Goal: Task Accomplishment & Management: Complete application form

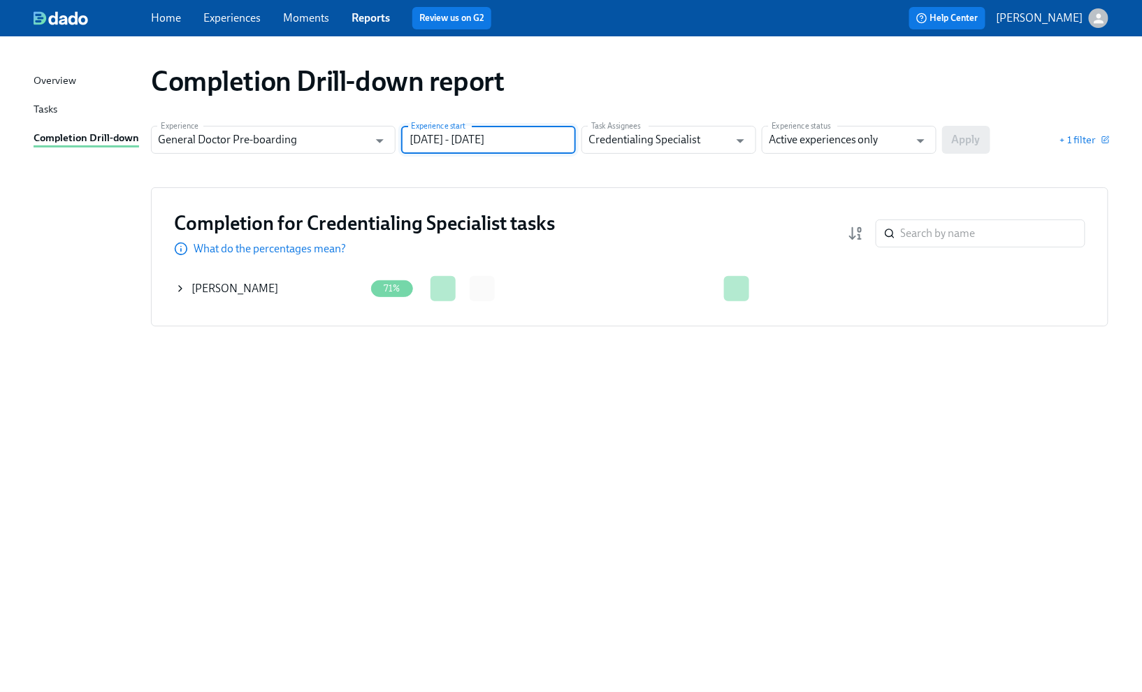
drag, startPoint x: 546, startPoint y: 137, endPoint x: 482, endPoint y: 138, distance: 63.6
click at [482, 138] on input "[DATE] - [DATE]" at bounding box center [488, 140] width 175 height 28
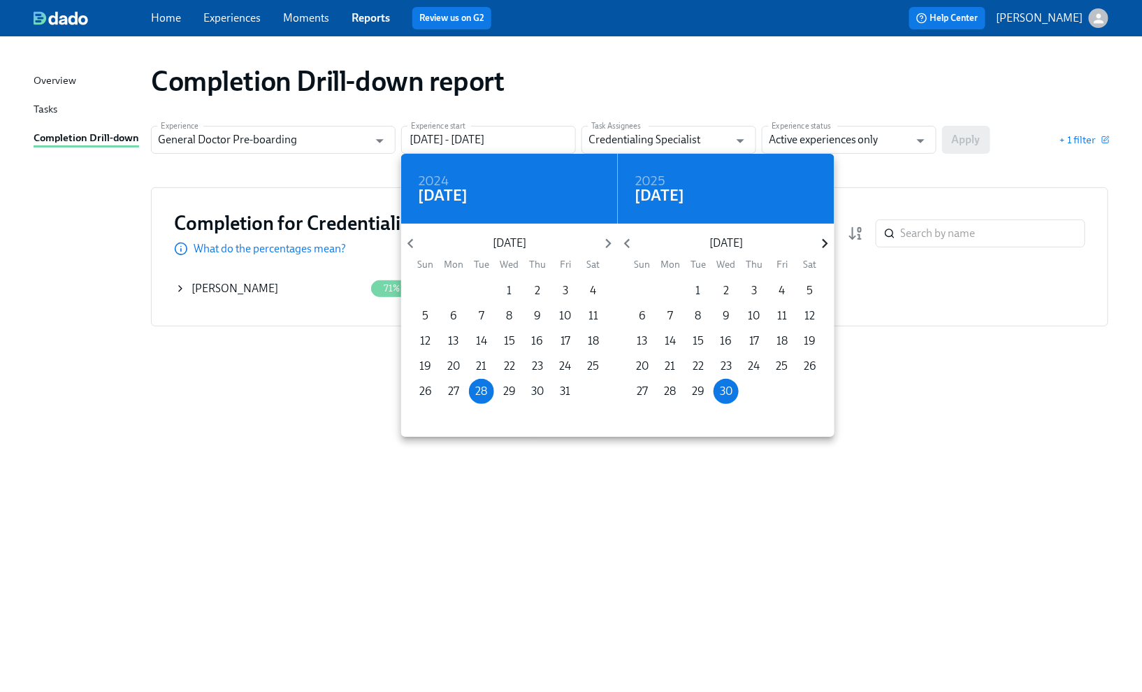
click at [823, 238] on icon "button" at bounding box center [825, 243] width 19 height 19
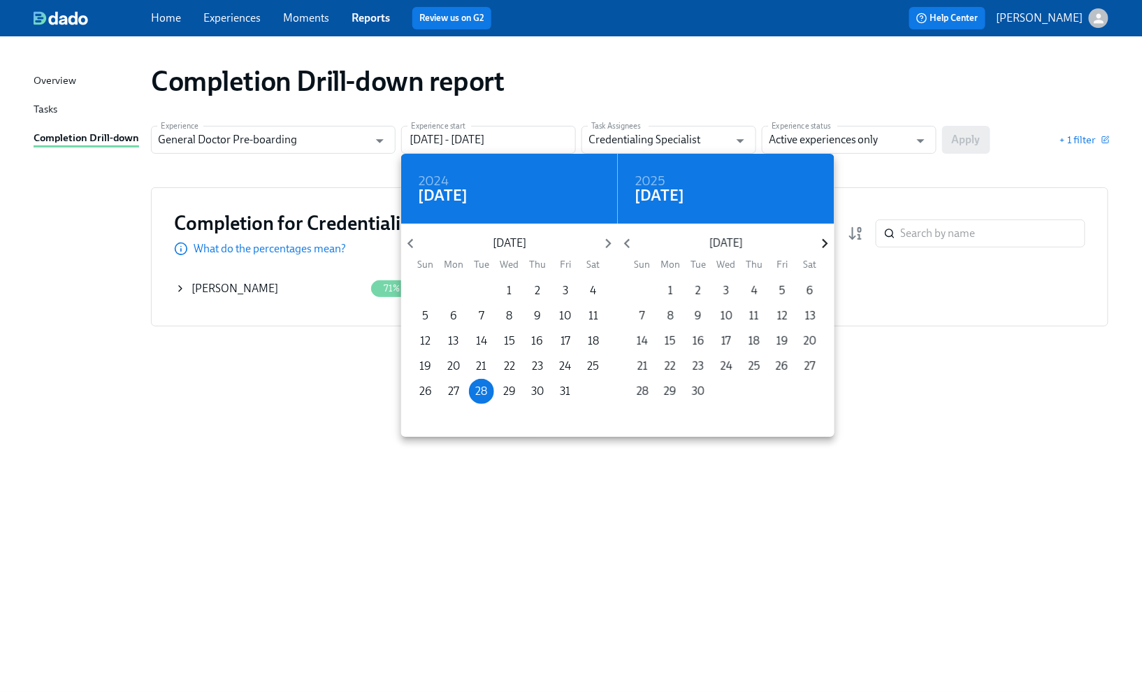
click at [823, 238] on icon "button" at bounding box center [825, 243] width 19 height 19
click at [725, 387] on p "31" at bounding box center [726, 391] width 10 height 15
type input "[DATE] - [DATE]"
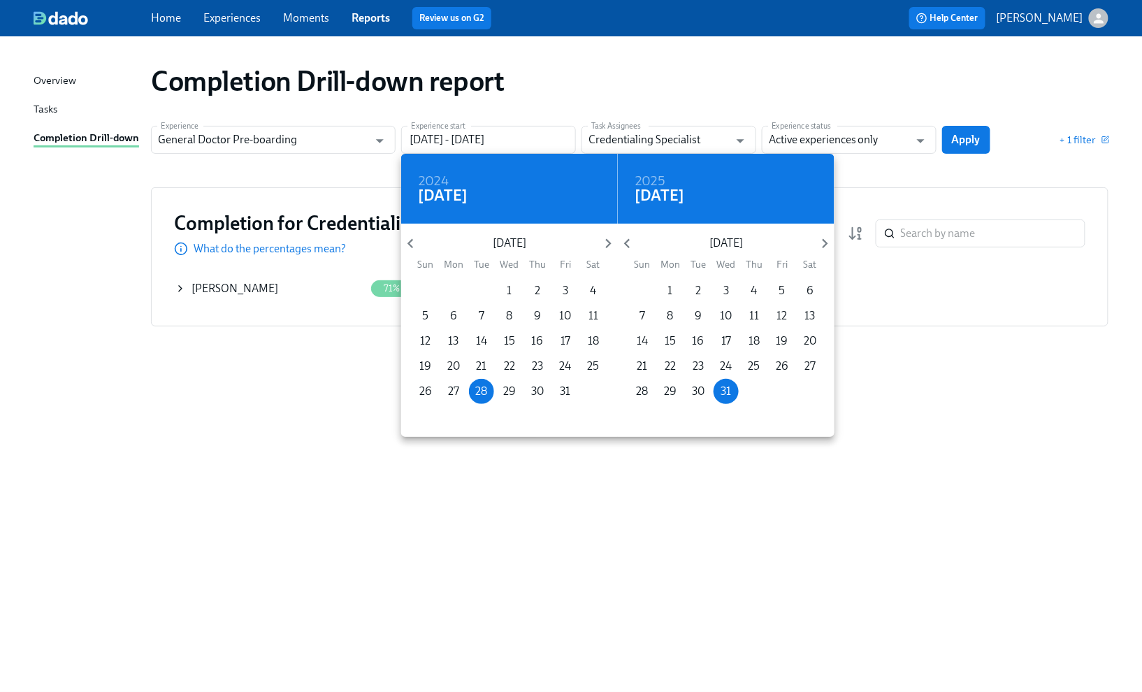
click at [959, 138] on div at bounding box center [571, 346] width 1142 height 692
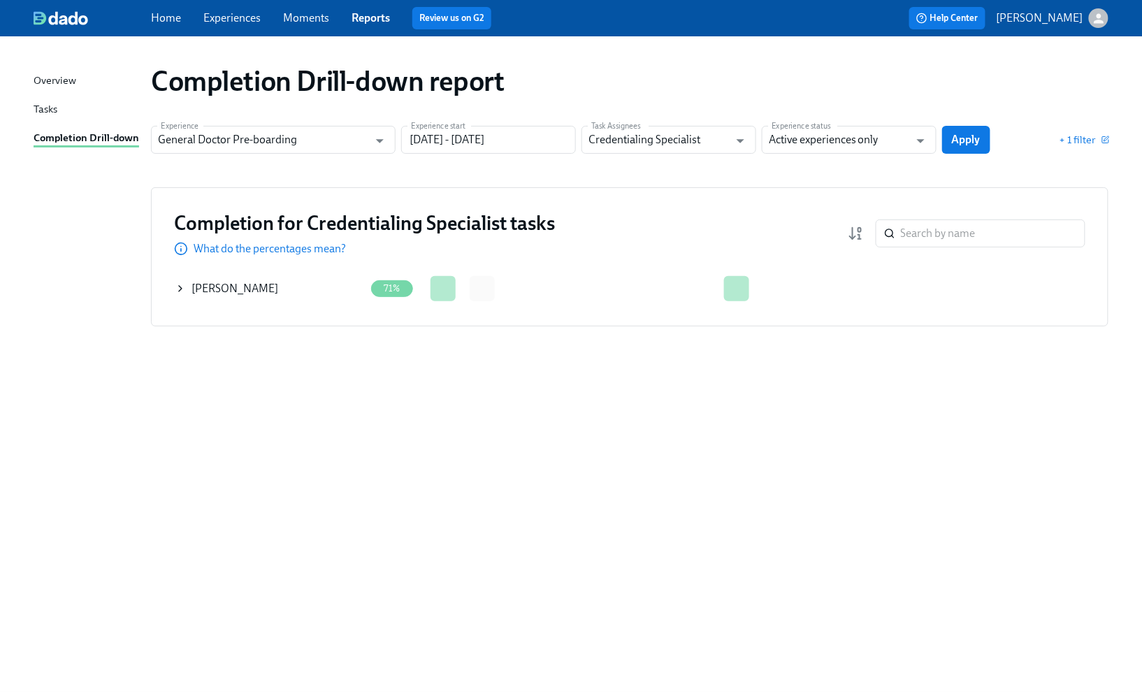
click at [182, 284] on icon at bounding box center [180, 288] width 11 height 11
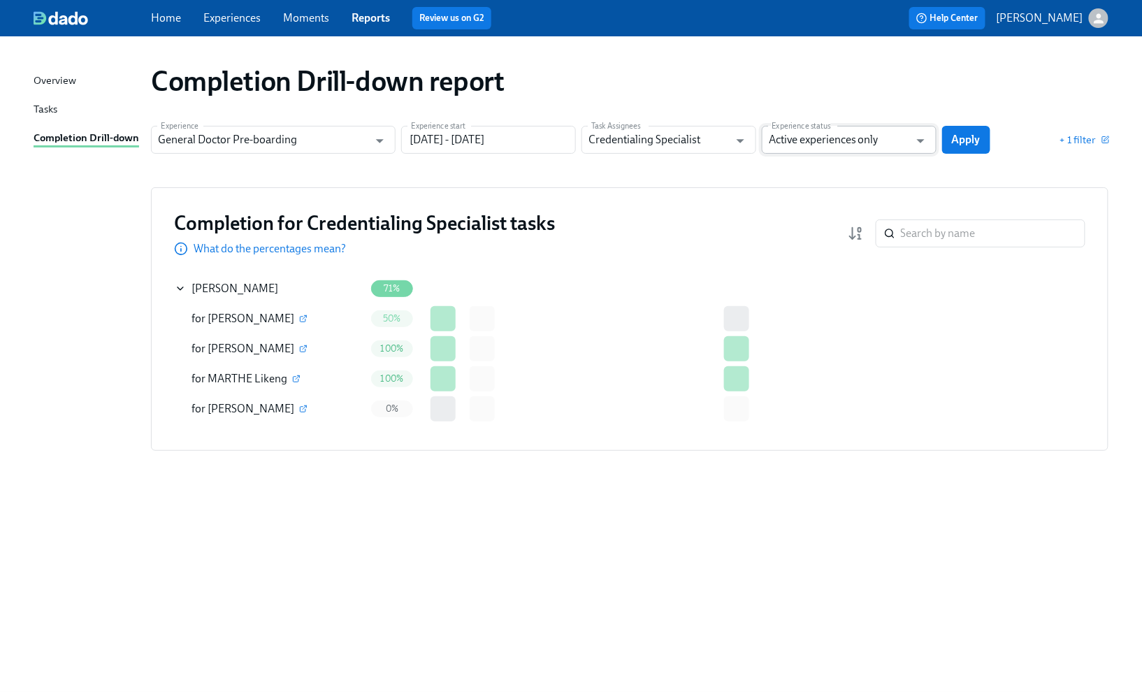
click at [810, 150] on input "Active experiences only" at bounding box center [839, 140] width 141 height 28
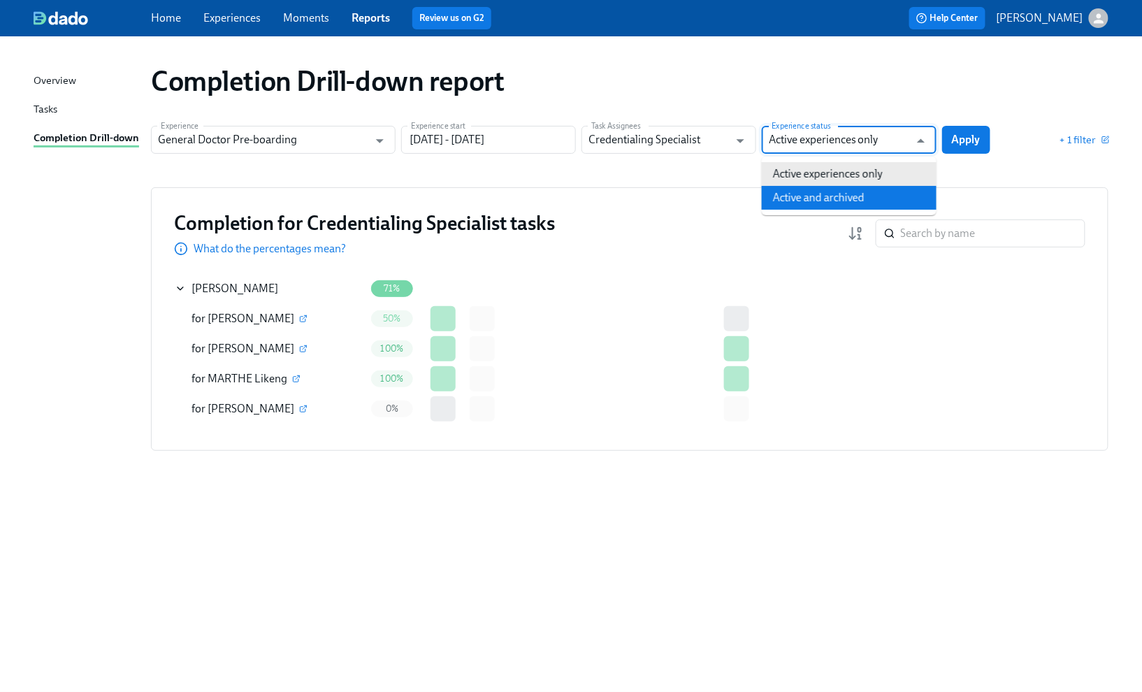
click at [804, 196] on li "Active and archived" at bounding box center [849, 198] width 175 height 24
type input "Active and archived"
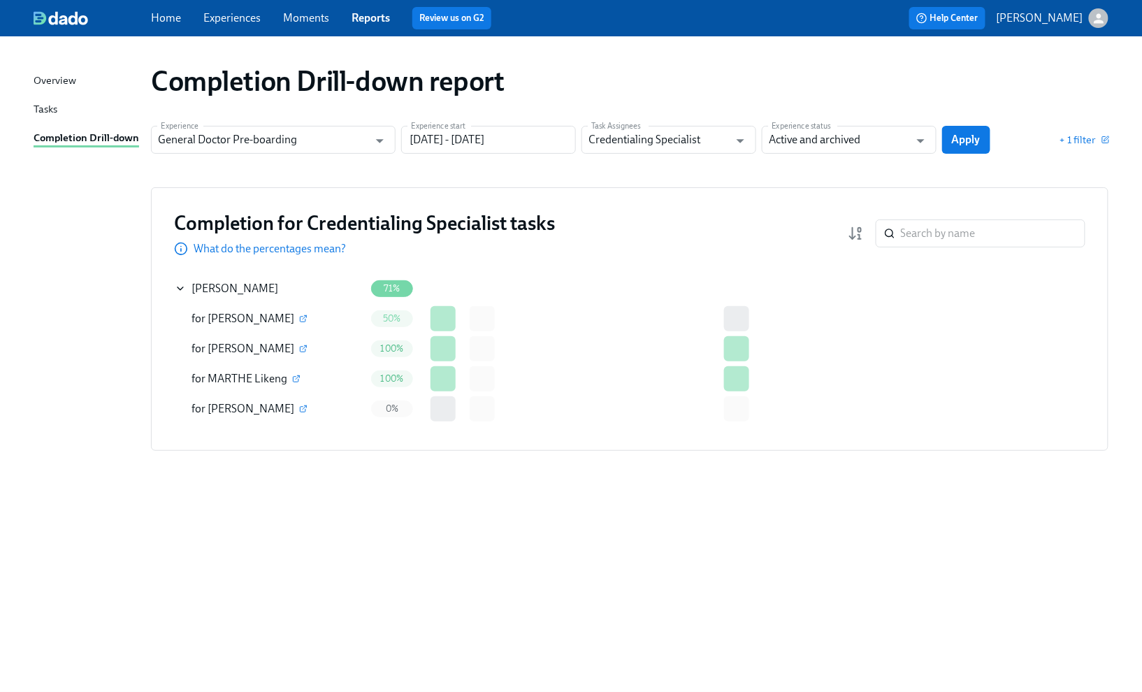
click at [968, 138] on span "Apply" at bounding box center [966, 140] width 29 height 14
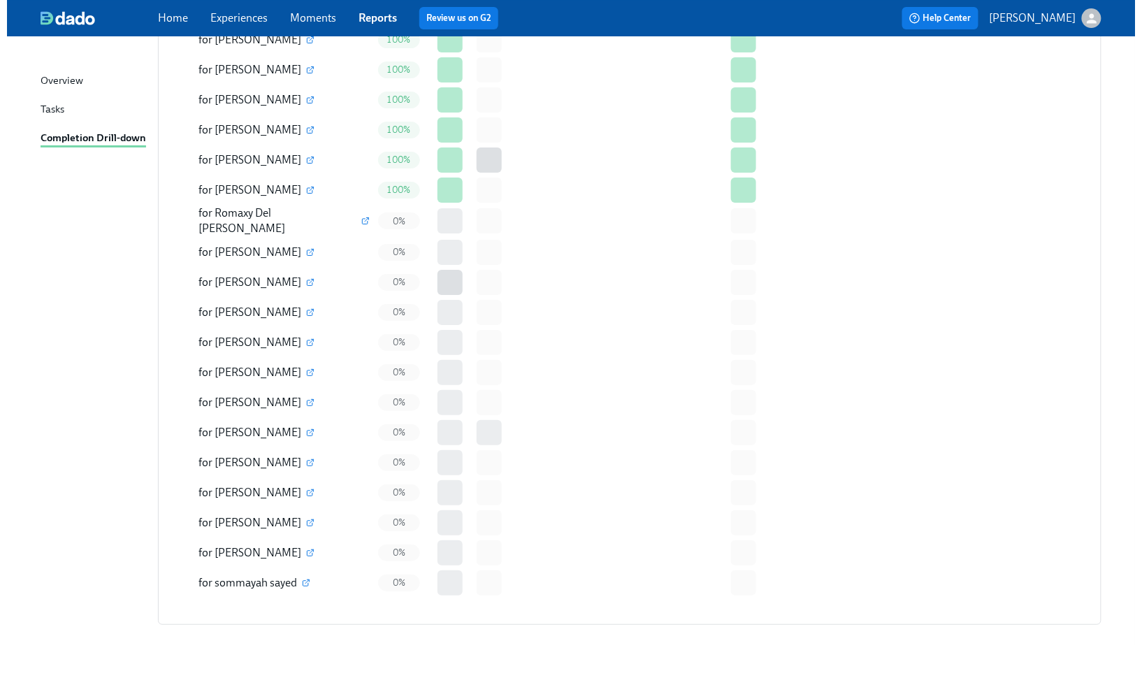
scroll to position [3264, 0]
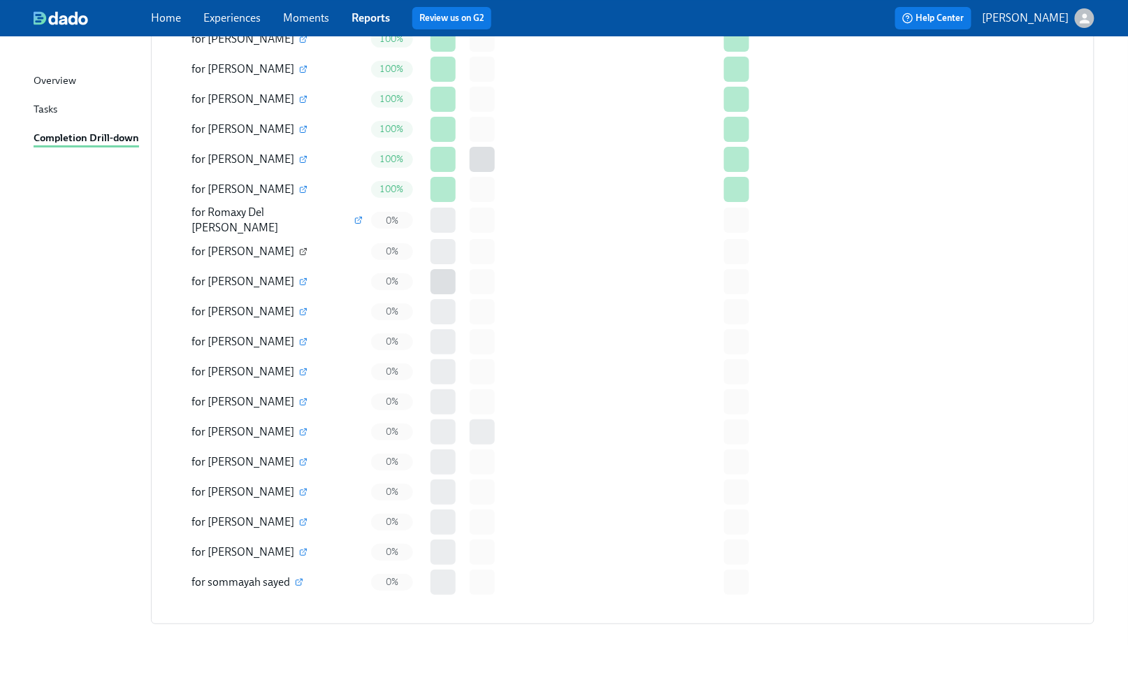
click at [299, 247] on icon "button" at bounding box center [303, 251] width 8 height 8
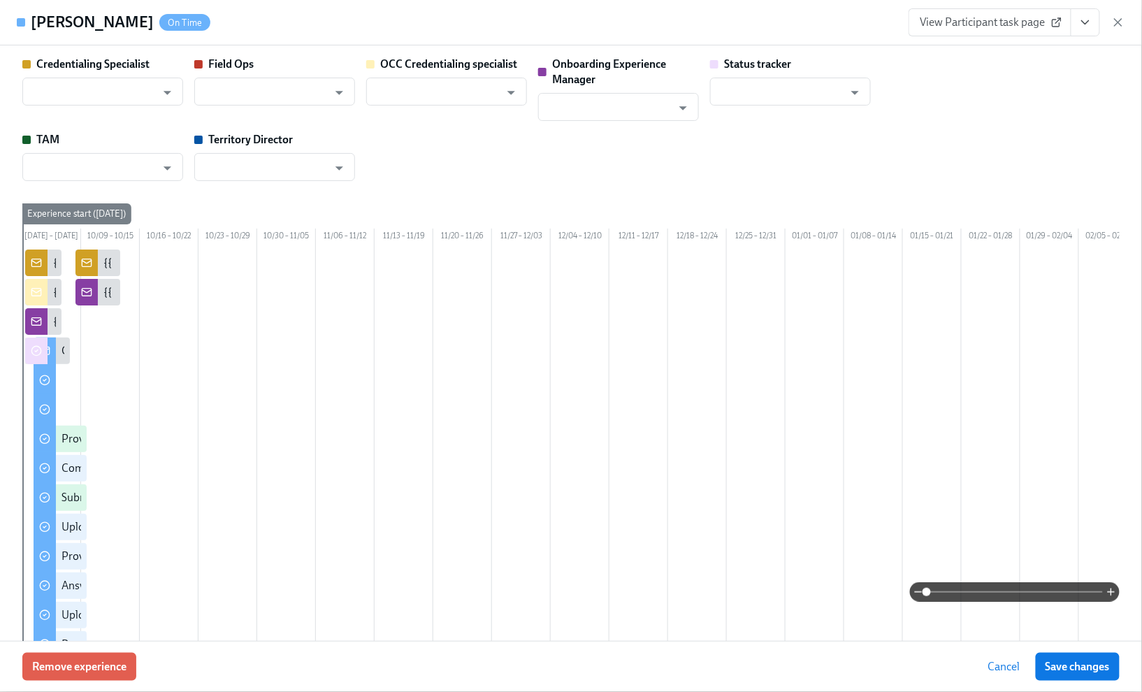
type input "[PERSON_NAME]"
type input "Status Tracker"
type input "[PERSON_NAME]"
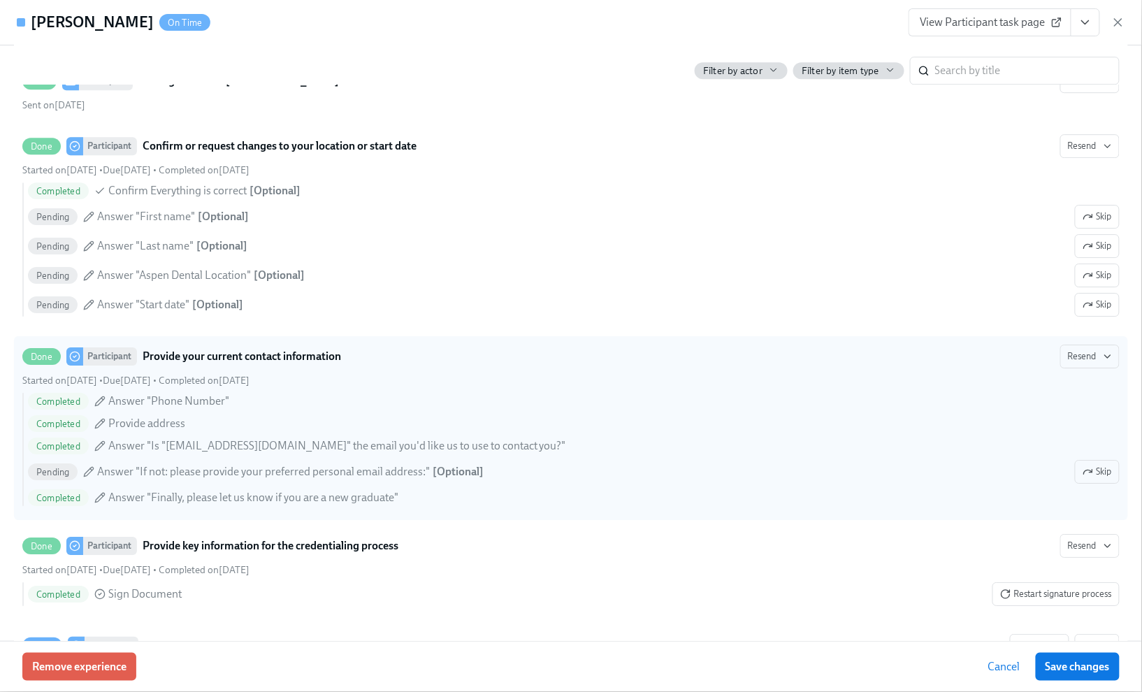
scroll to position [1305, 0]
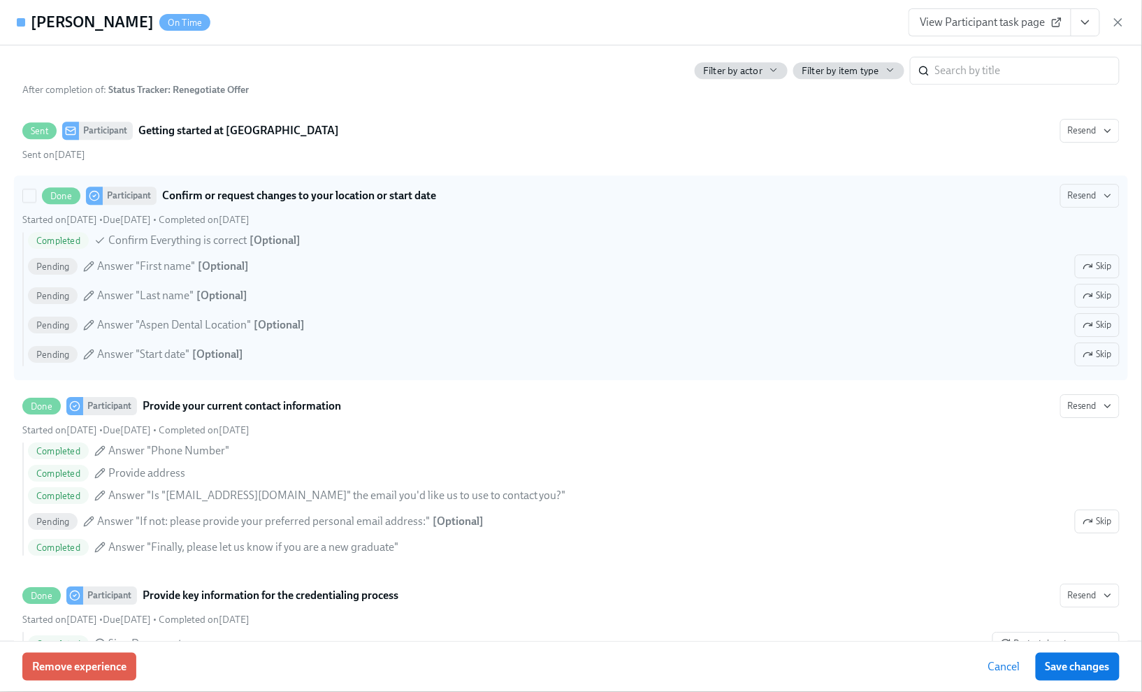
click at [1084, 366] on div "Completed Confirm Everything is correct [ Optional ] Pending Answer "First name…" at bounding box center [571, 299] width 1098 height 134
click at [36, 202] on input "Done Participant Confirm or request changes to your location or start date Rese…" at bounding box center [29, 195] width 13 height 13
checkbox input "true"
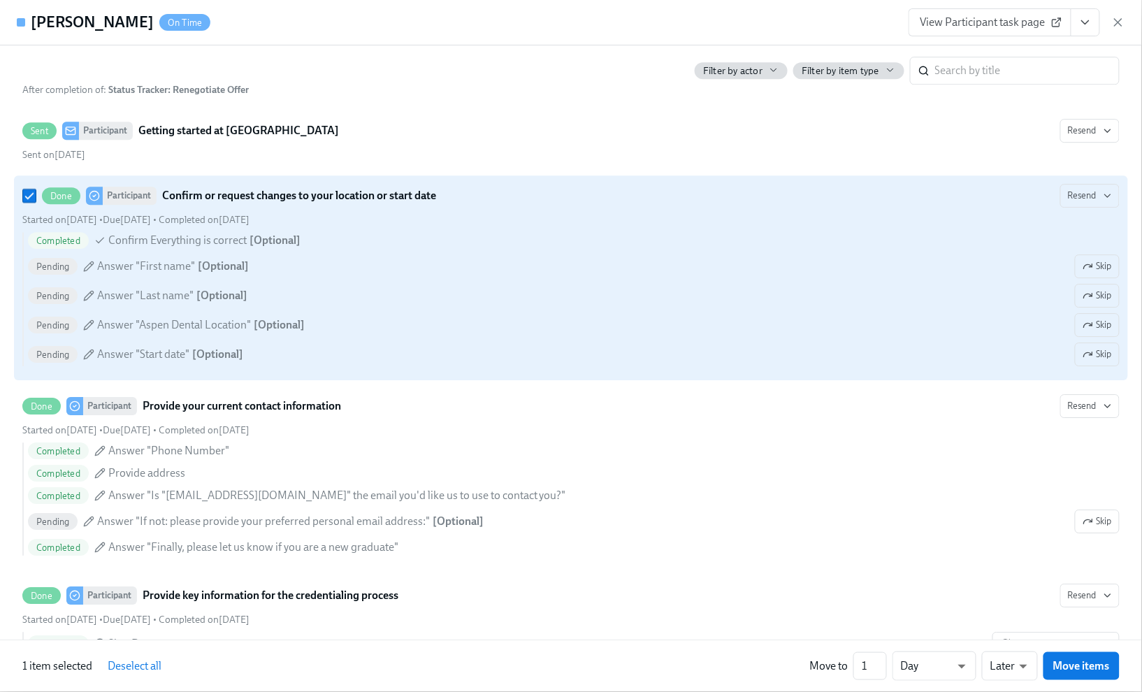
click at [1084, 332] on span "Skip" at bounding box center [1097, 325] width 29 height 14
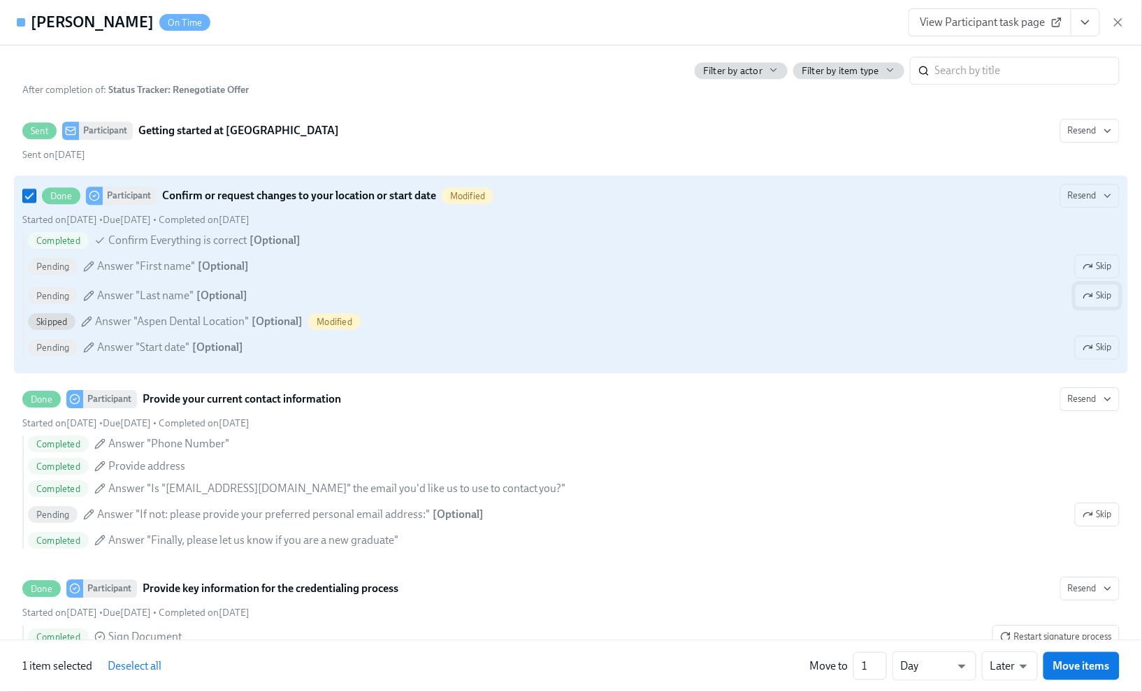
click at [1088, 303] on span "Skip" at bounding box center [1097, 296] width 29 height 14
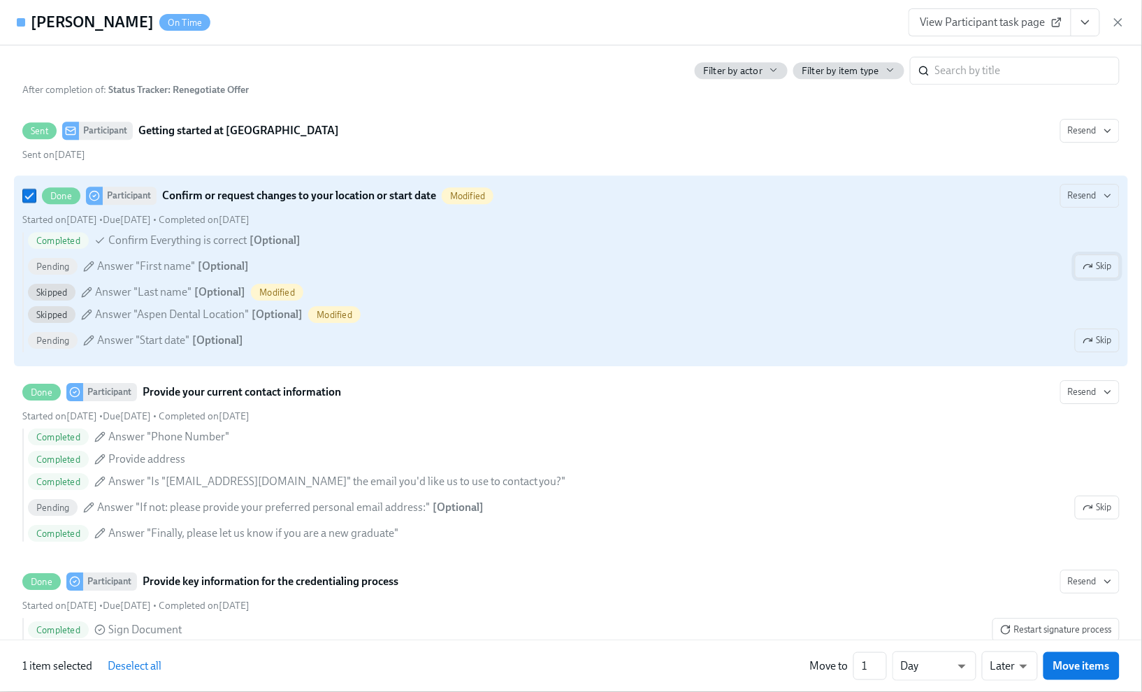
click at [1083, 273] on span "Skip" at bounding box center [1097, 266] width 29 height 14
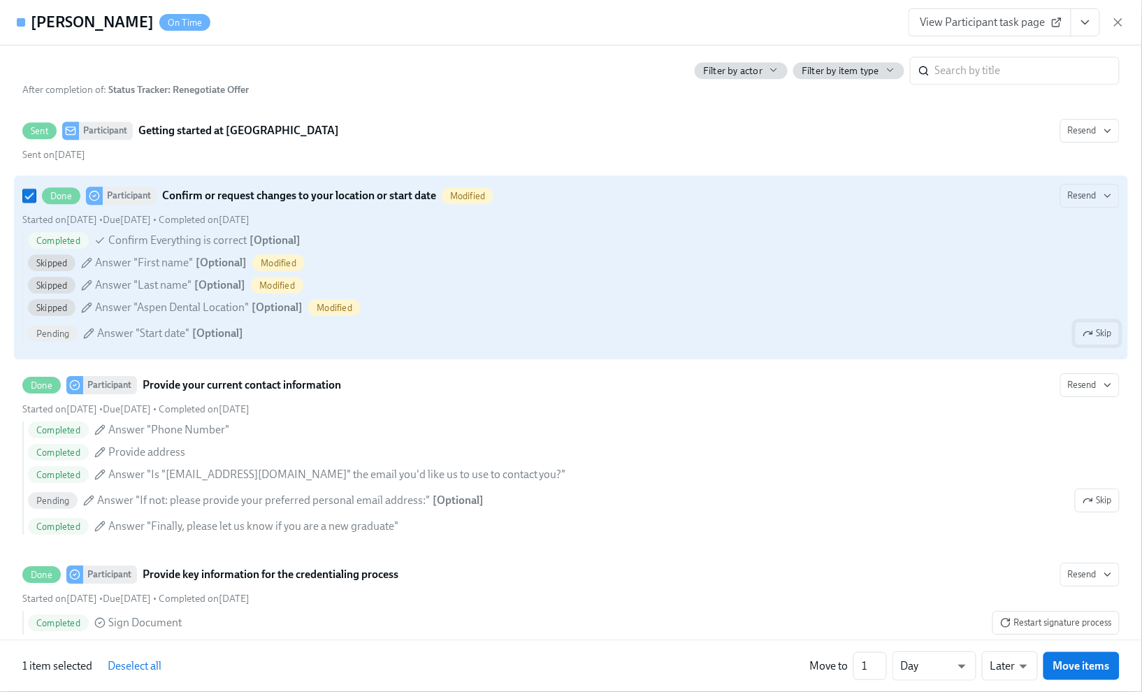
click at [1083, 339] on icon "button" at bounding box center [1088, 333] width 11 height 11
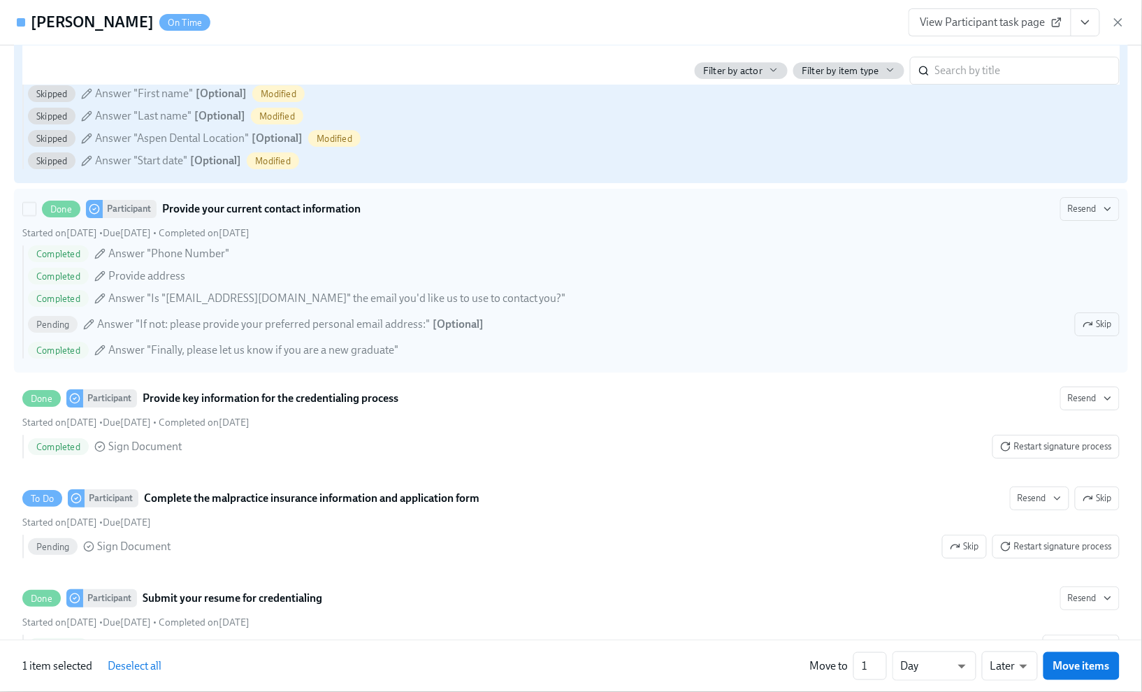
scroll to position [1491, 0]
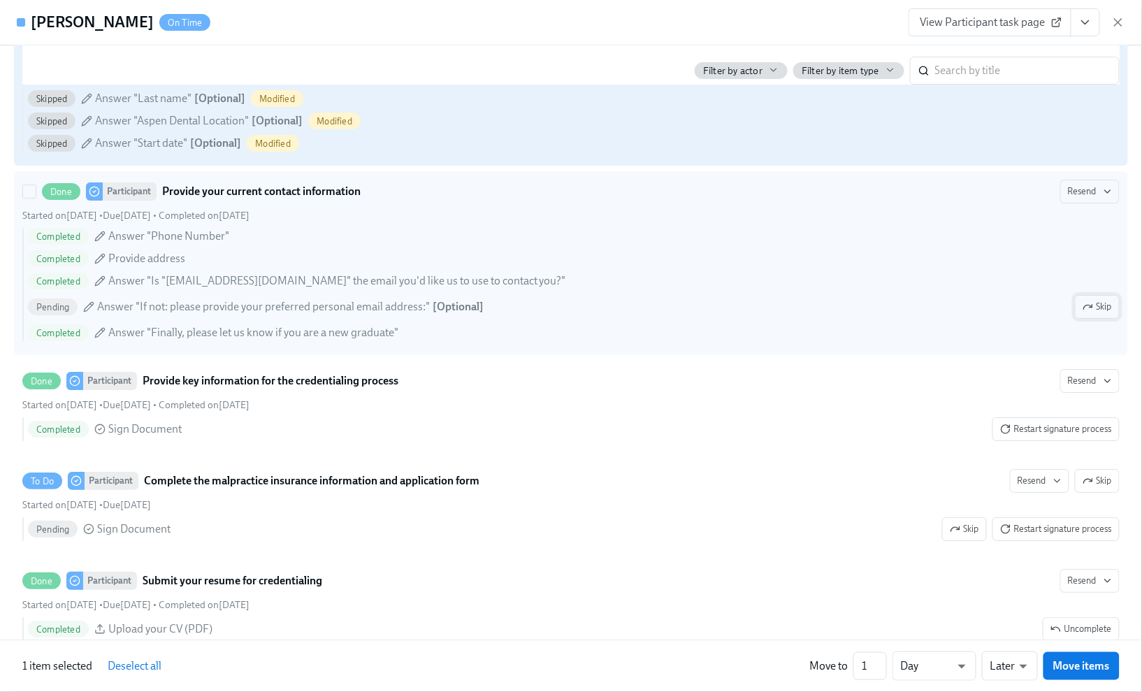
click at [1091, 314] on span "Skip" at bounding box center [1097, 307] width 29 height 14
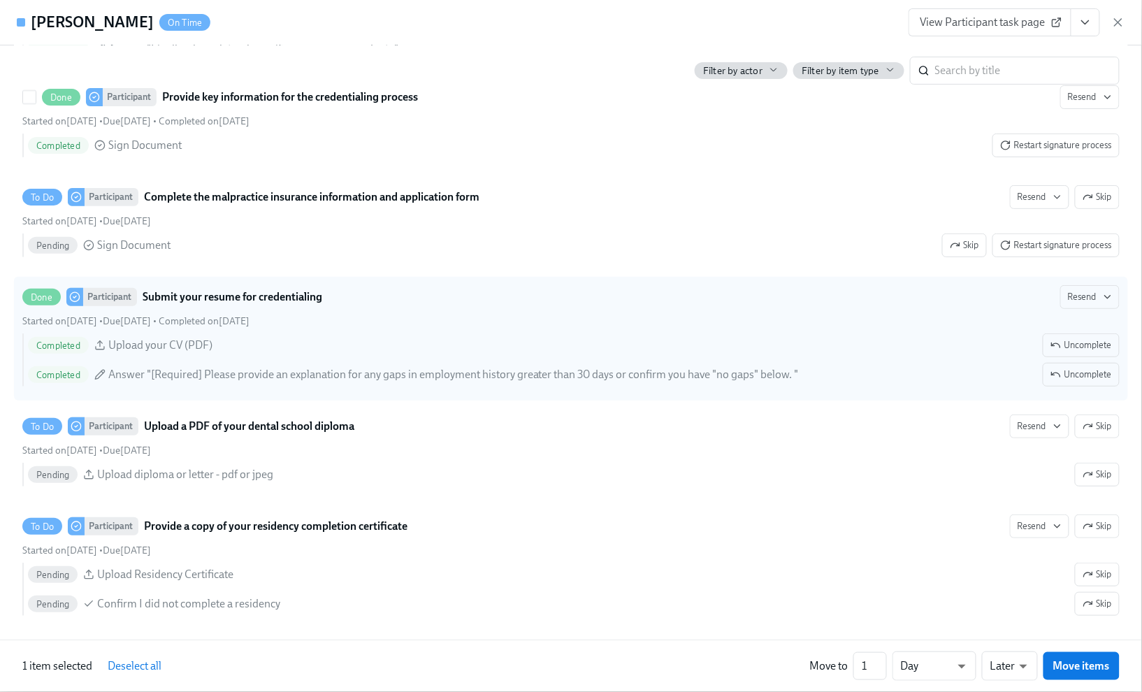
scroll to position [1771, 0]
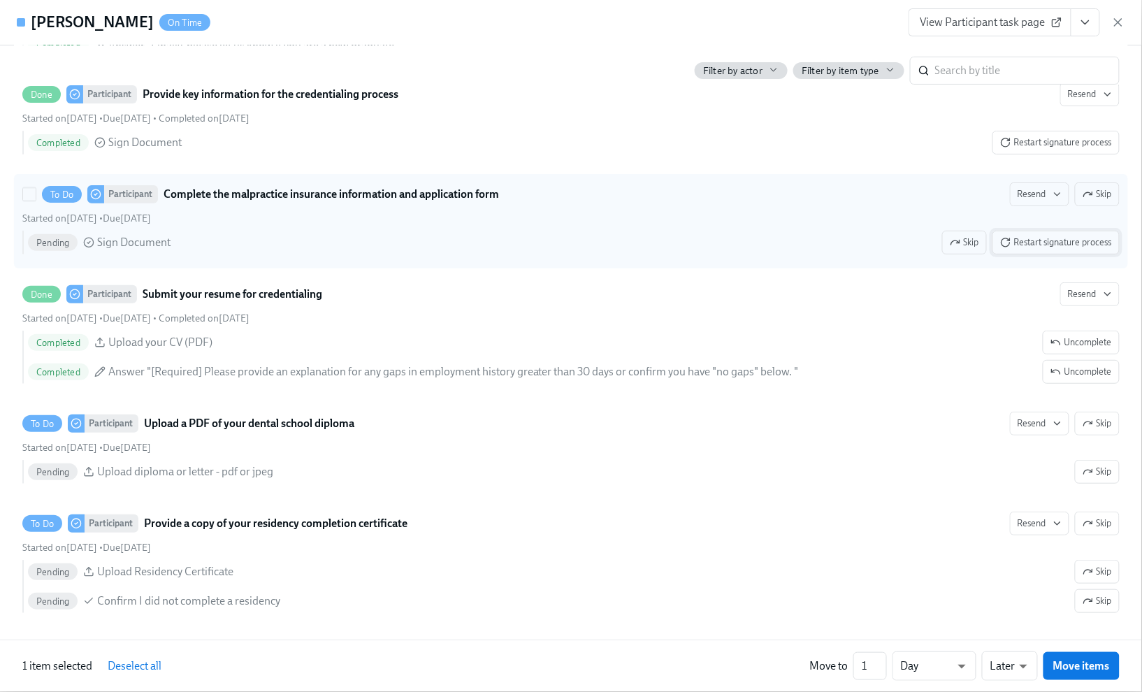
click at [1004, 250] on span "Restart signature process" at bounding box center [1056, 243] width 112 height 14
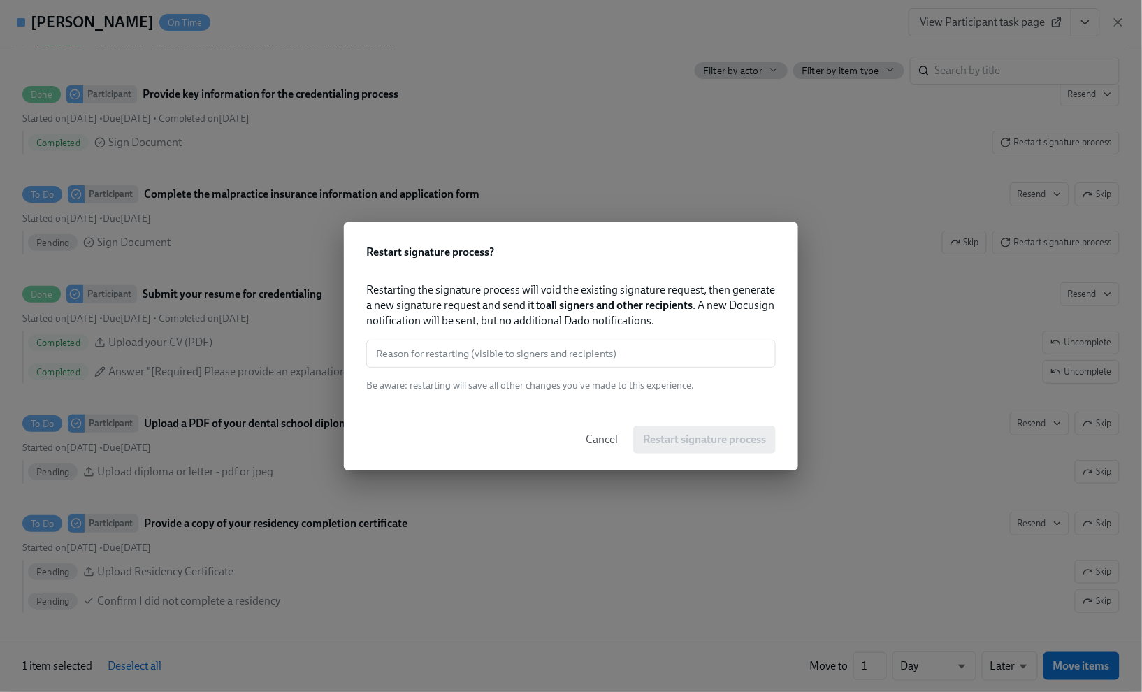
click at [594, 437] on span "Cancel" at bounding box center [602, 440] width 32 height 14
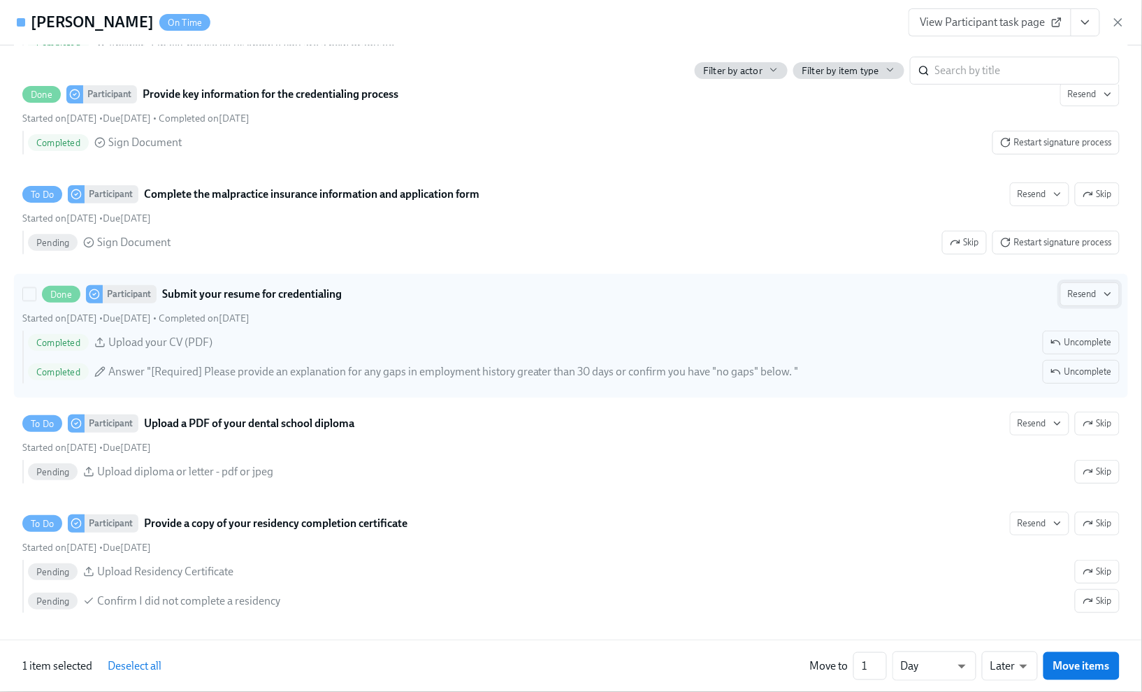
click at [1069, 301] on span "Resend" at bounding box center [1090, 294] width 44 height 14
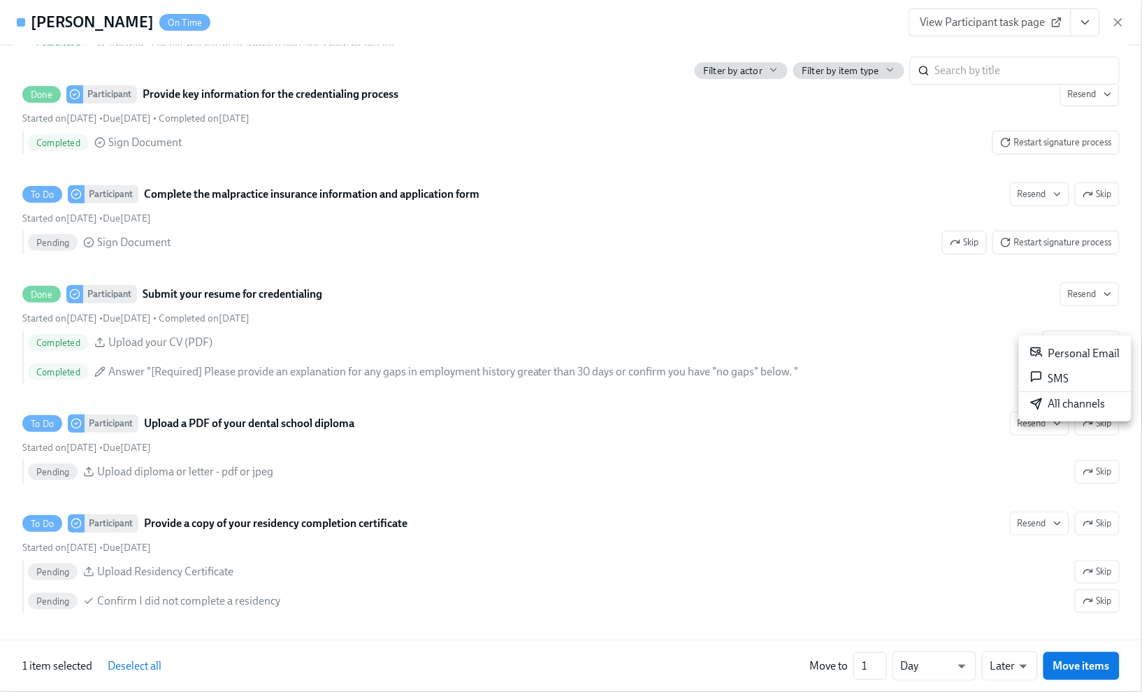
click at [1069, 354] on div "Personal Email" at bounding box center [1075, 353] width 90 height 17
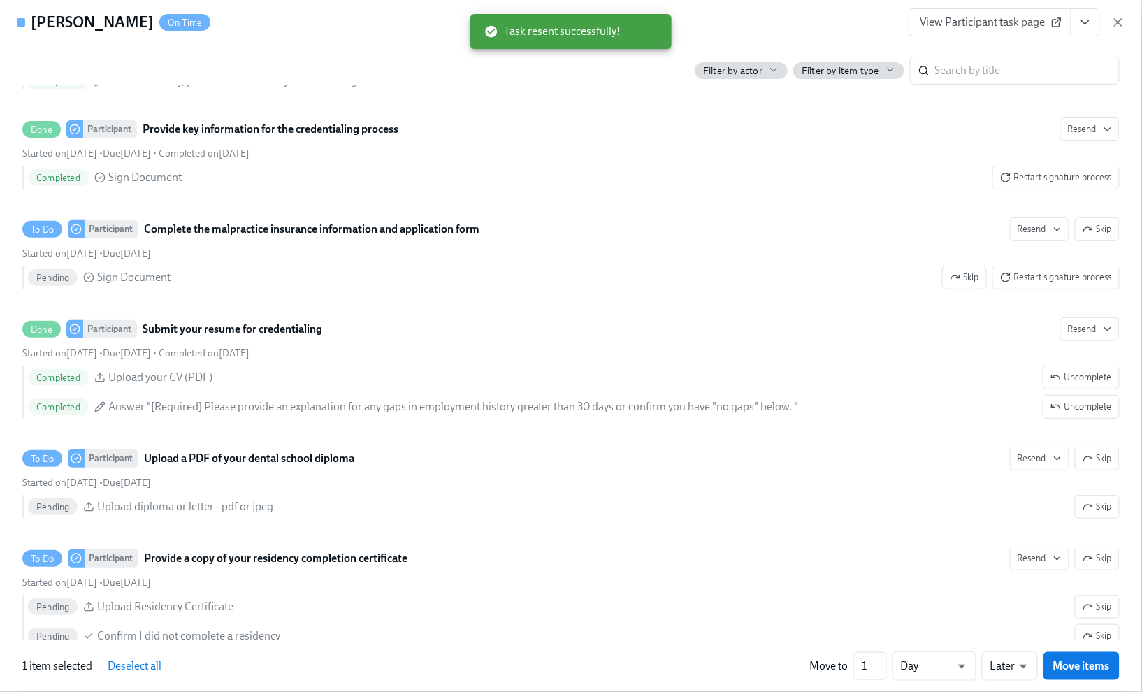
scroll to position [1801, 0]
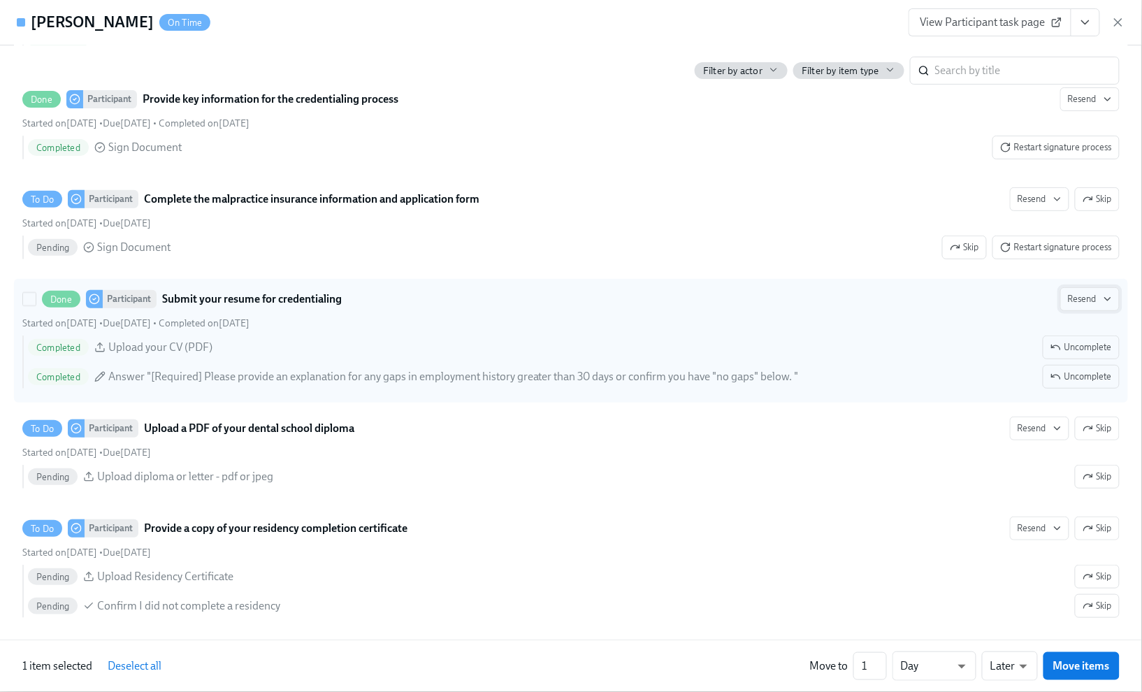
click at [1068, 306] on span "Resend" at bounding box center [1090, 299] width 44 height 14
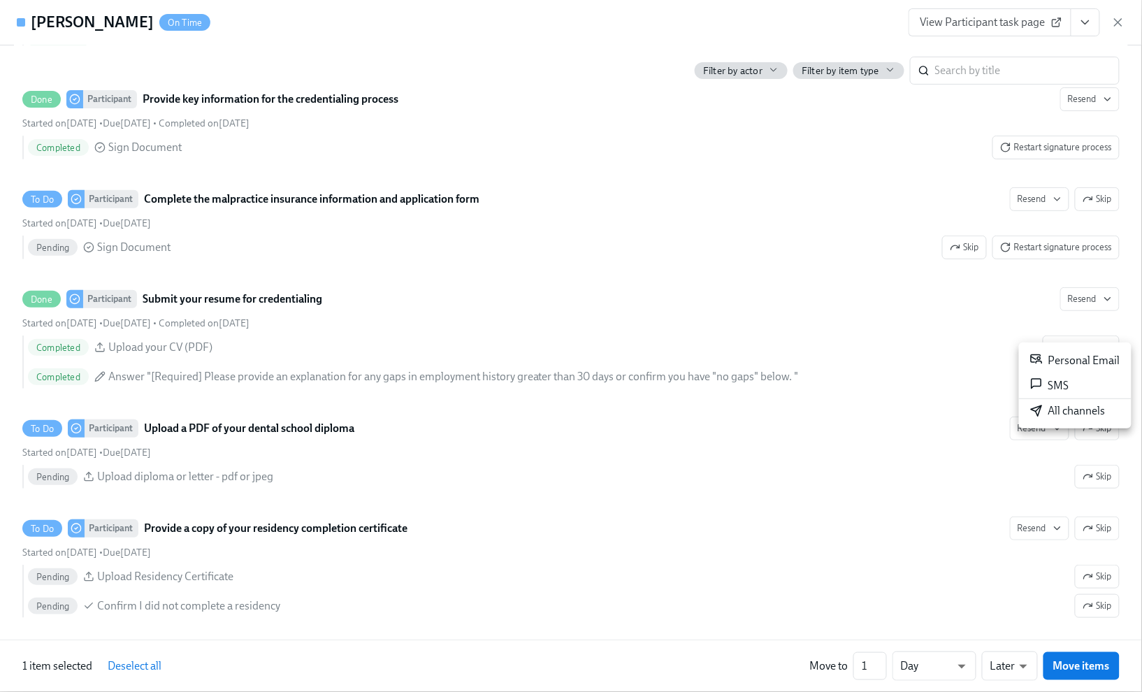
click at [1060, 364] on div "Personal Email" at bounding box center [1075, 360] width 90 height 17
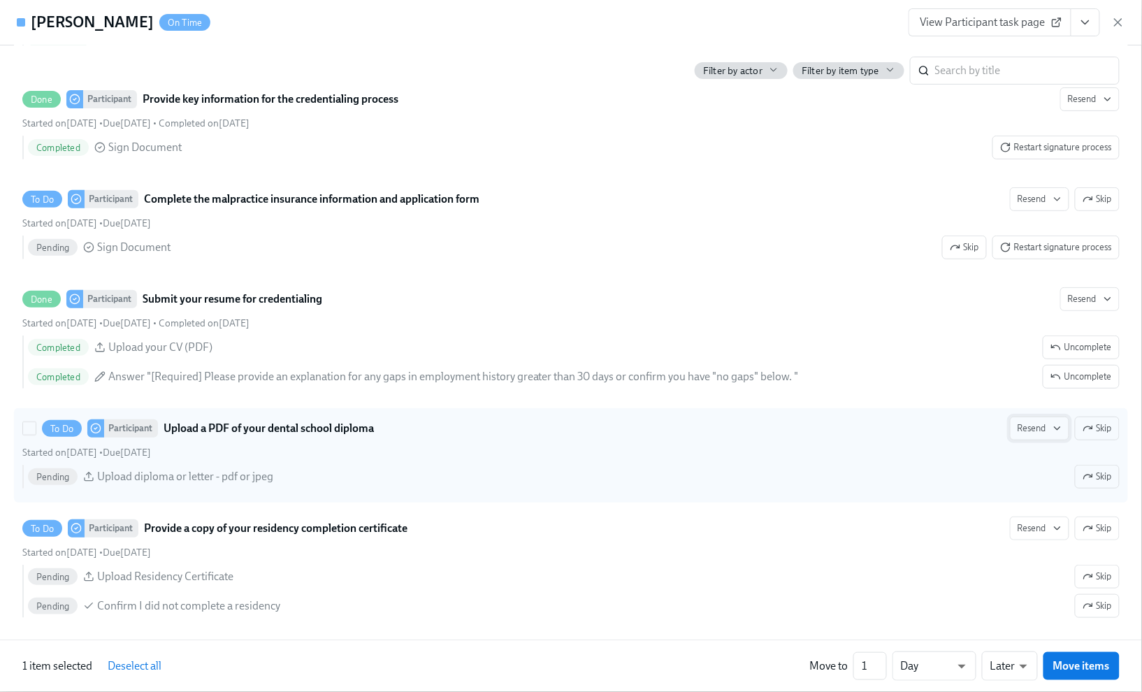
click at [1026, 436] on span "Resend" at bounding box center [1040, 429] width 44 height 14
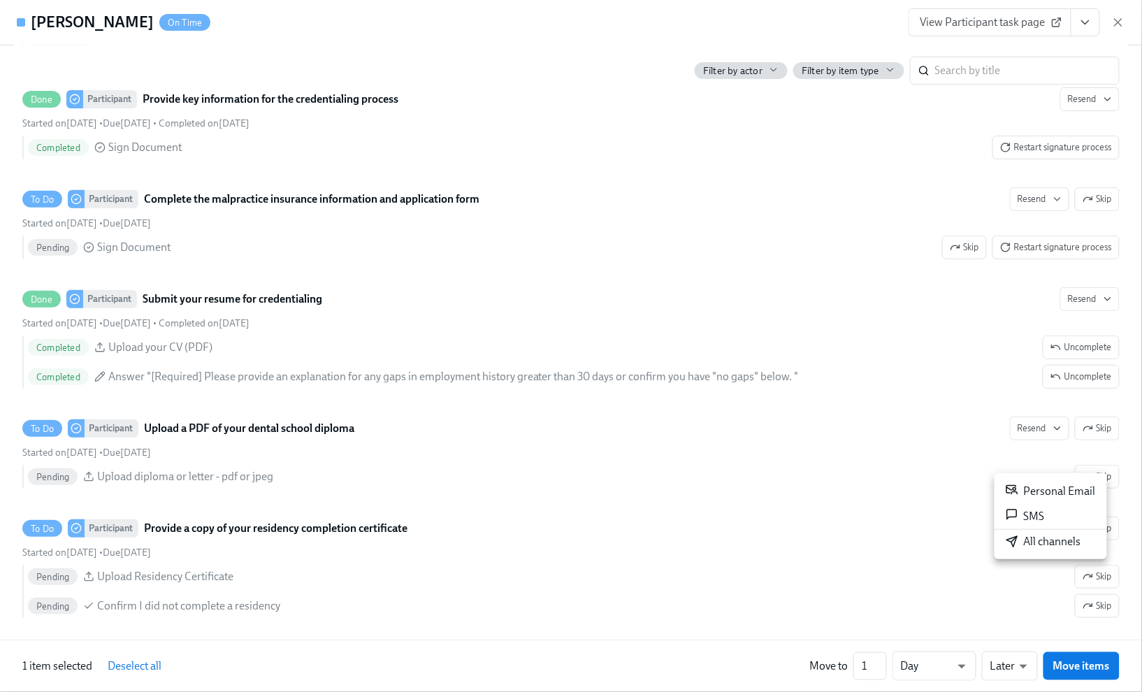
click at [1036, 482] on li "Personal Email" at bounding box center [1051, 491] width 113 height 25
click at [965, 668] on div at bounding box center [571, 346] width 1142 height 692
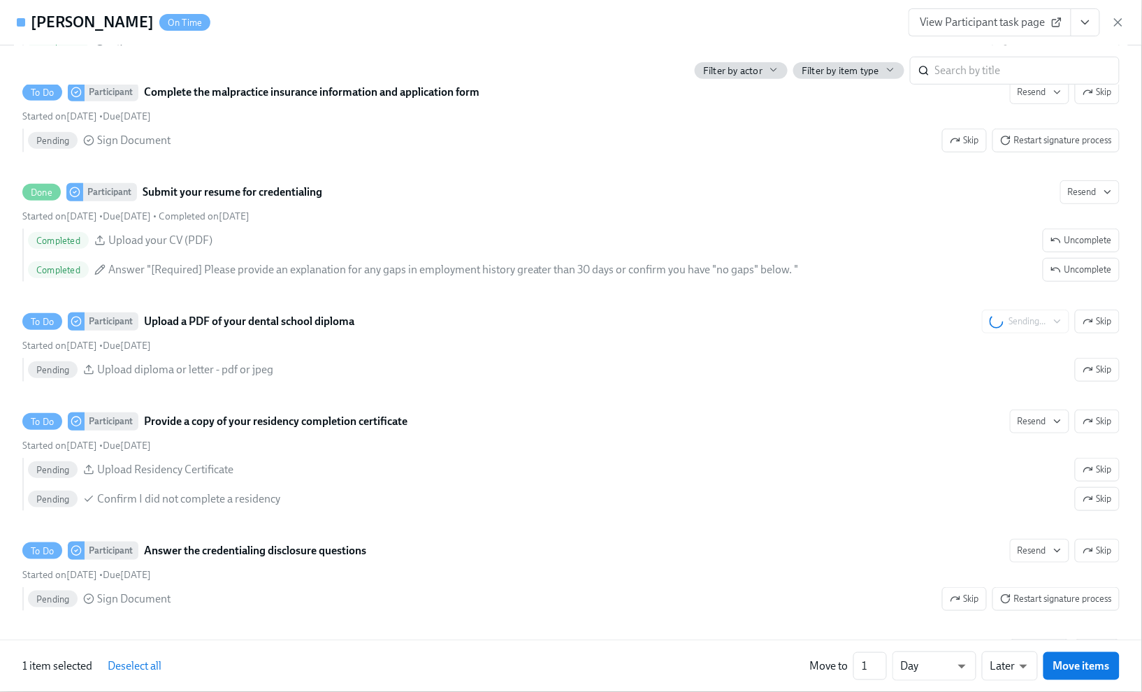
scroll to position [2081, 0]
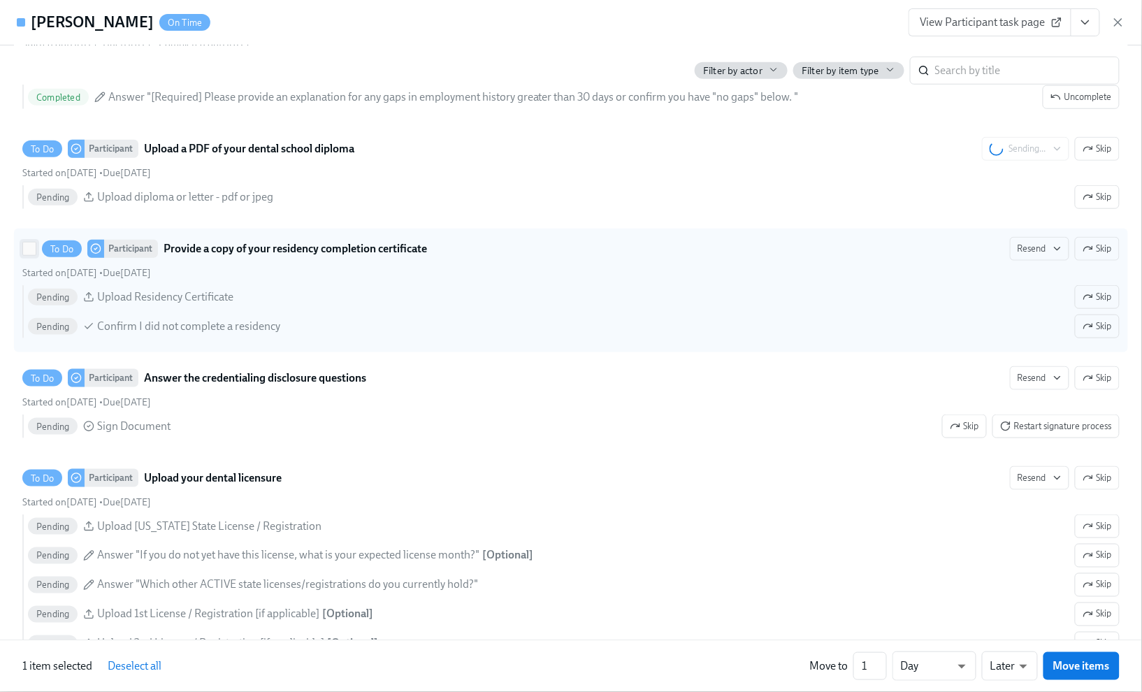
click at [29, 255] on input "To Do Participant Provide a copy of your residency completion certificate Resen…" at bounding box center [29, 249] width 13 height 13
checkbox input "true"
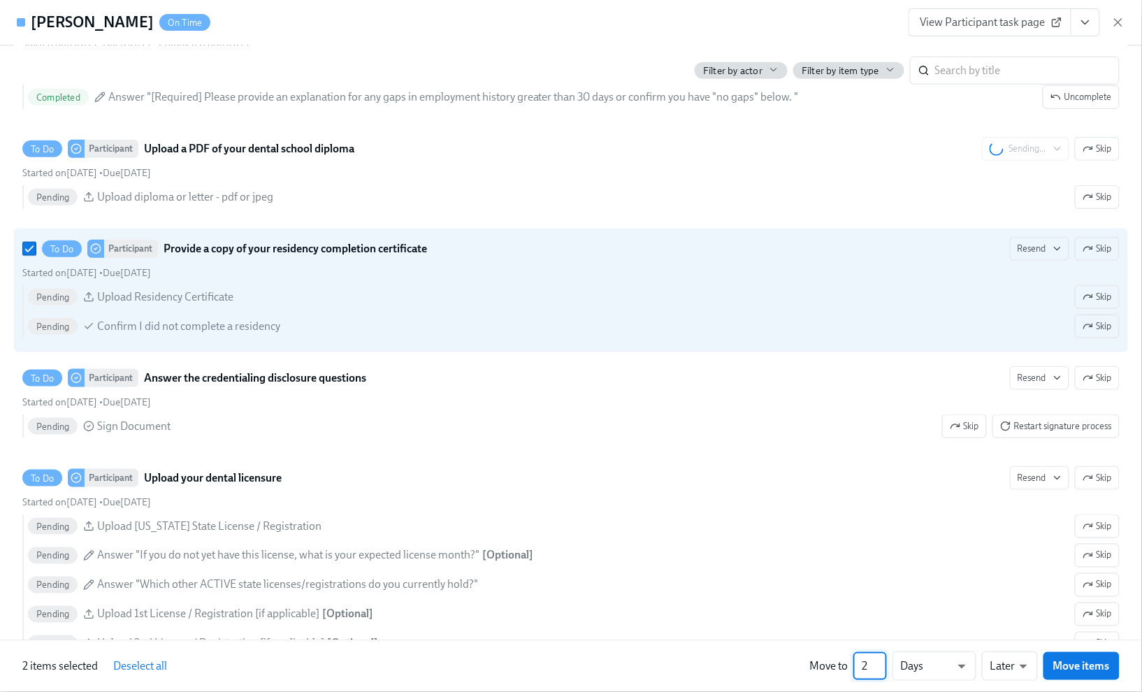
click at [884, 663] on input "2" at bounding box center [871, 666] width 34 height 28
click at [881, 670] on input "1" at bounding box center [871, 666] width 34 height 28
click at [866, 666] on div at bounding box center [571, 346] width 1142 height 692
drag, startPoint x: 867, startPoint y: 666, endPoint x: 860, endPoint y: 664, distance: 7.1
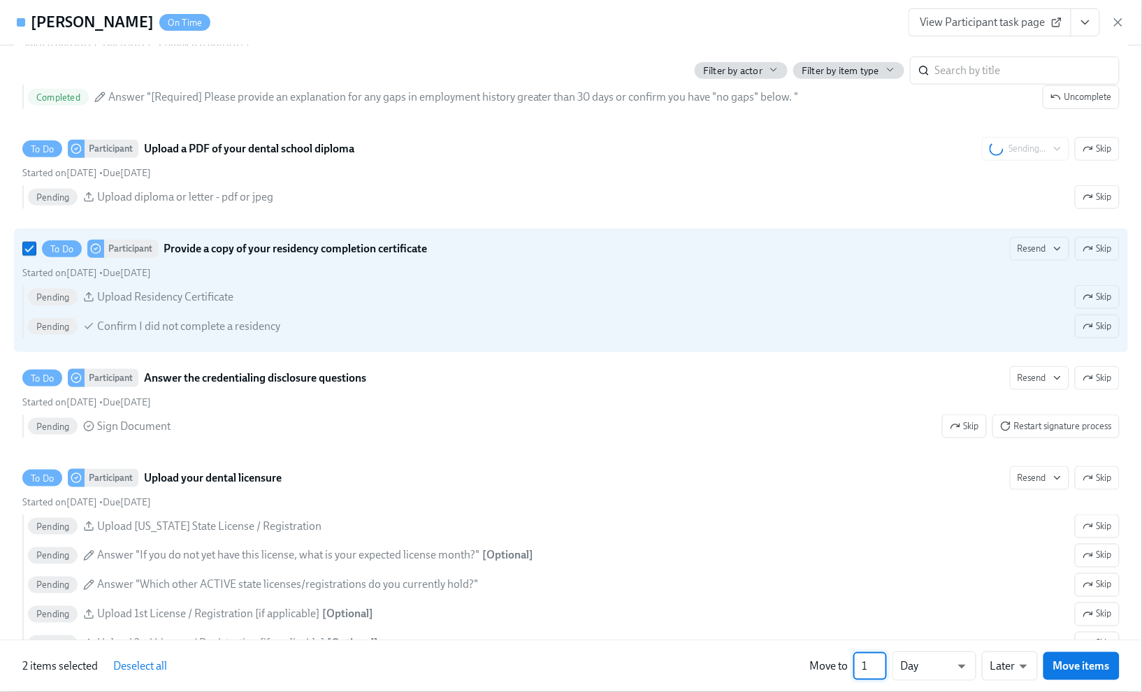
click at [860, 664] on input "1" at bounding box center [871, 666] width 34 height 28
type input "4"
click at [1080, 659] on span "Move items" at bounding box center [1082, 666] width 57 height 14
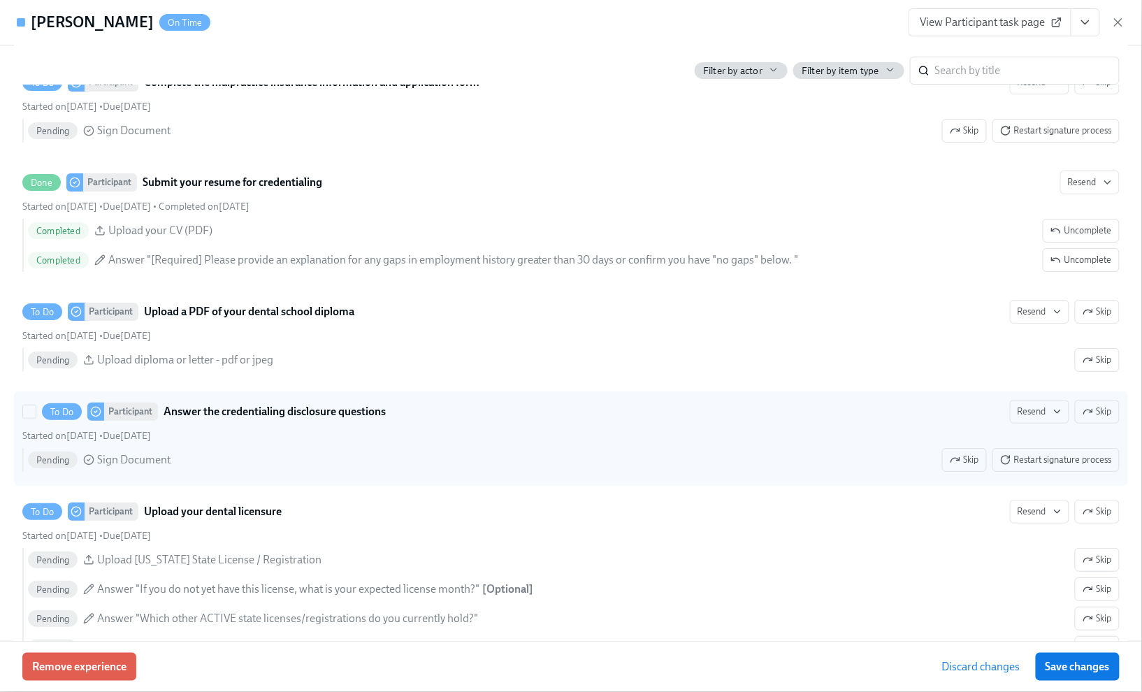
scroll to position [1742, 0]
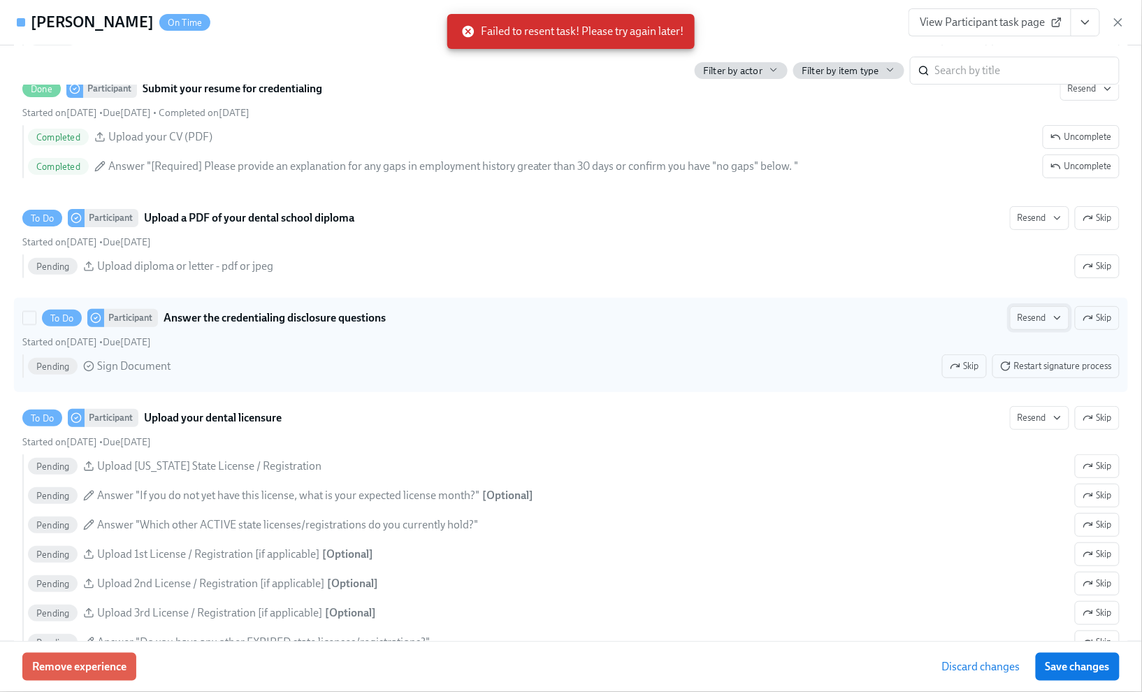
click at [1010, 330] on button "Resend" at bounding box center [1039, 318] width 59 height 24
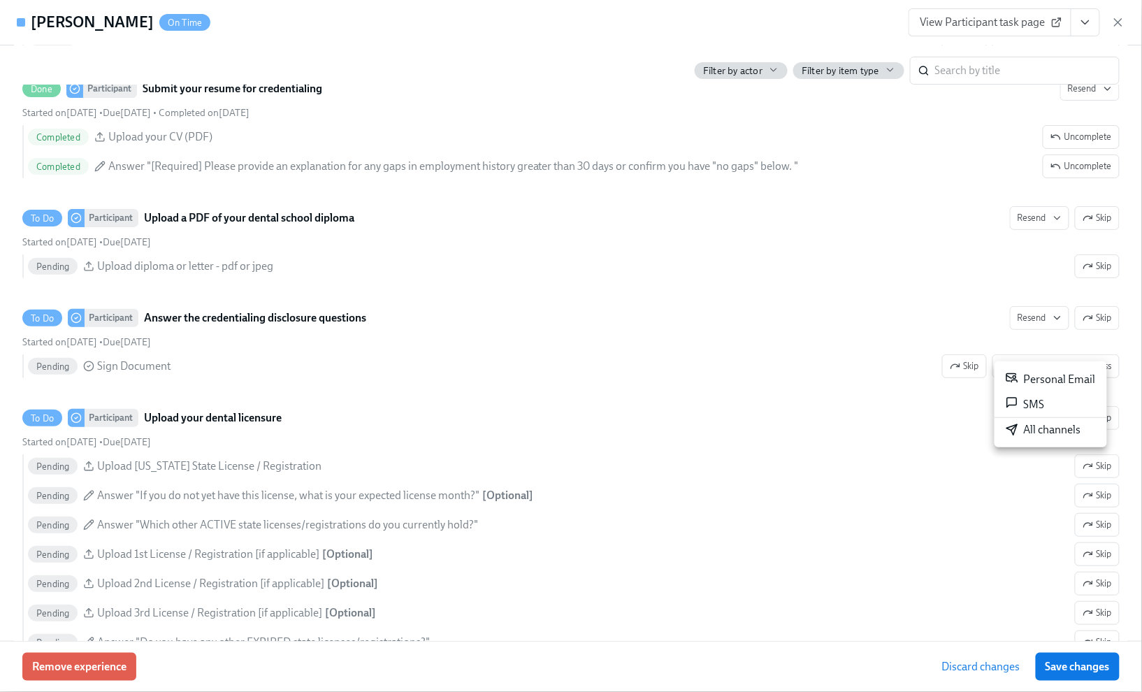
click at [1044, 380] on div "Personal Email" at bounding box center [1051, 379] width 90 height 17
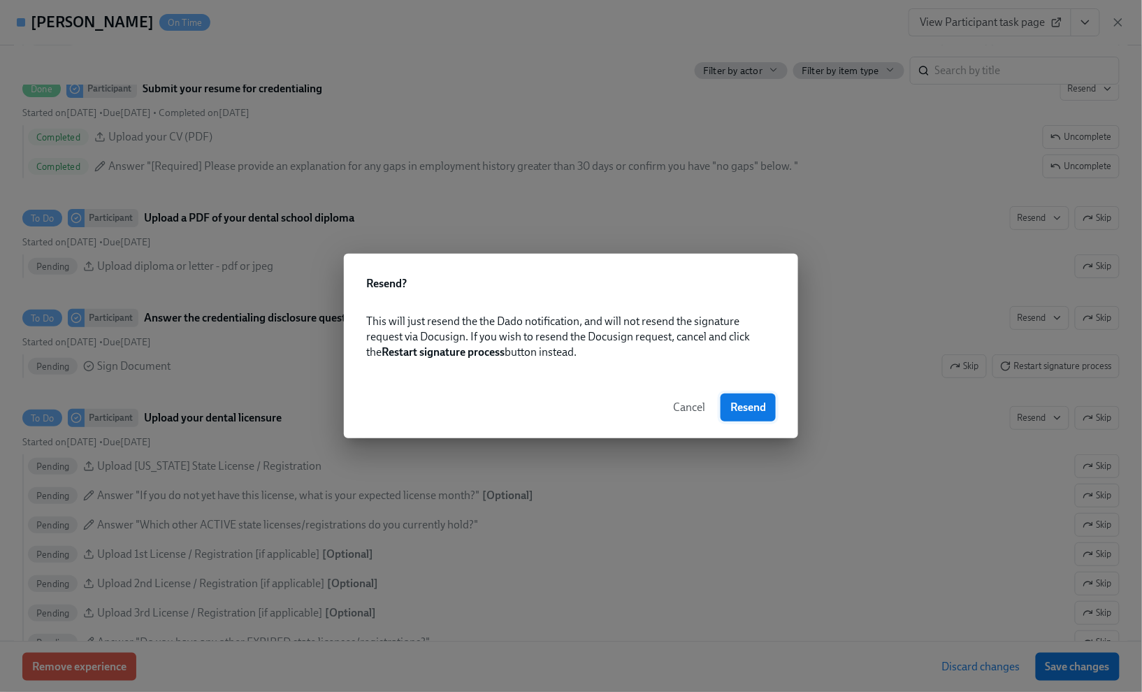
click at [750, 401] on span "Resend" at bounding box center [749, 408] width 36 height 14
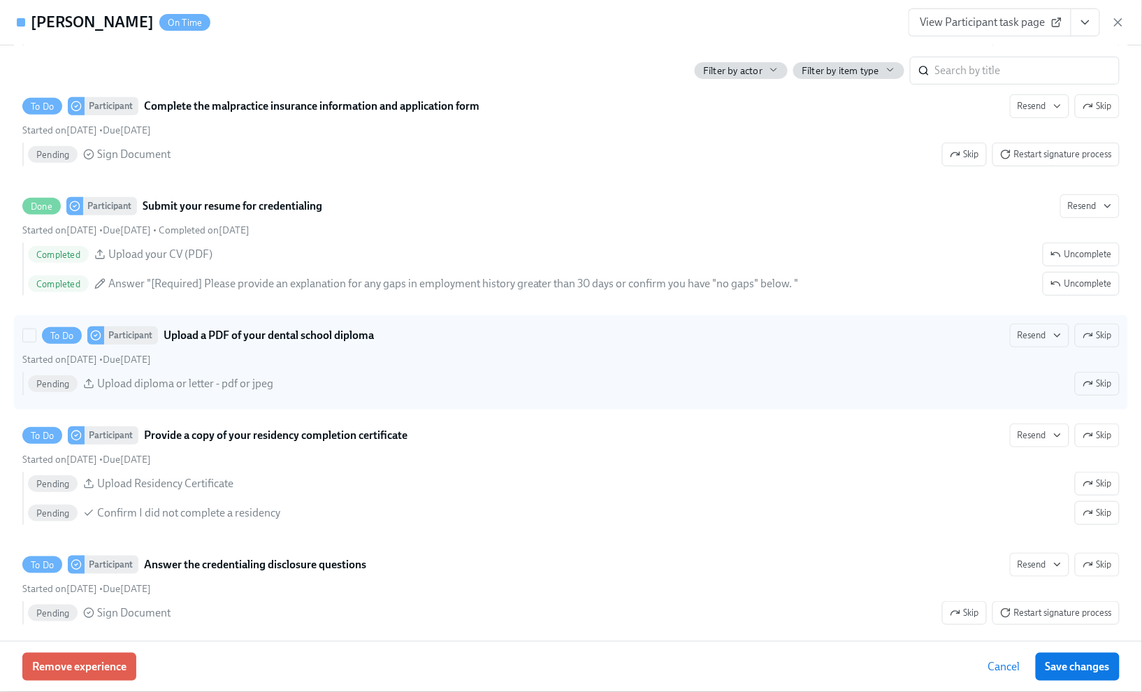
scroll to position [1987, 0]
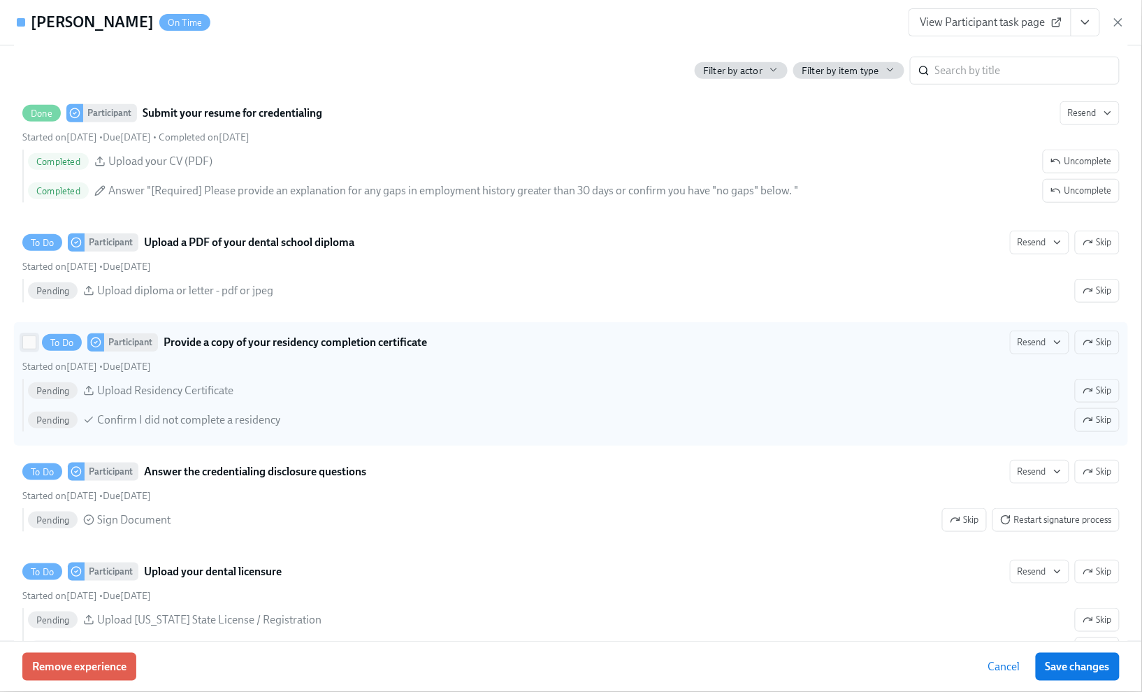
click at [31, 349] on input "To Do Participant Provide a copy of your residency completion certificate Resen…" at bounding box center [29, 342] width 13 height 13
checkbox input "true"
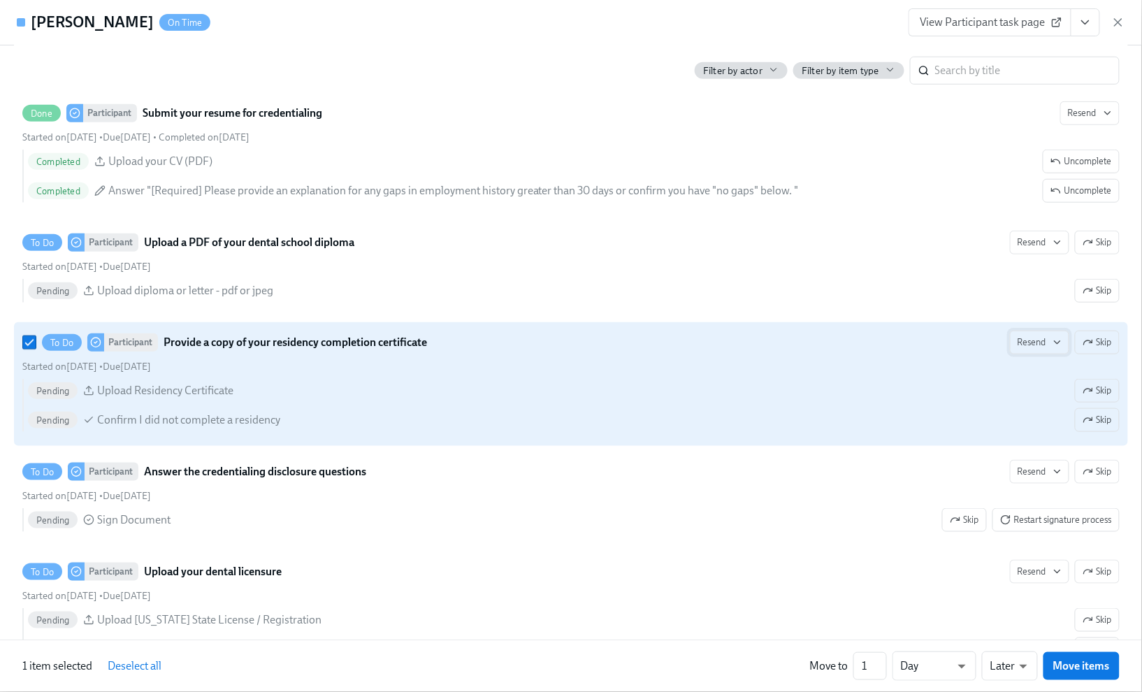
click at [1018, 350] on span "Resend" at bounding box center [1040, 343] width 44 height 14
click at [1033, 406] on div "Personal Email" at bounding box center [1051, 406] width 90 height 17
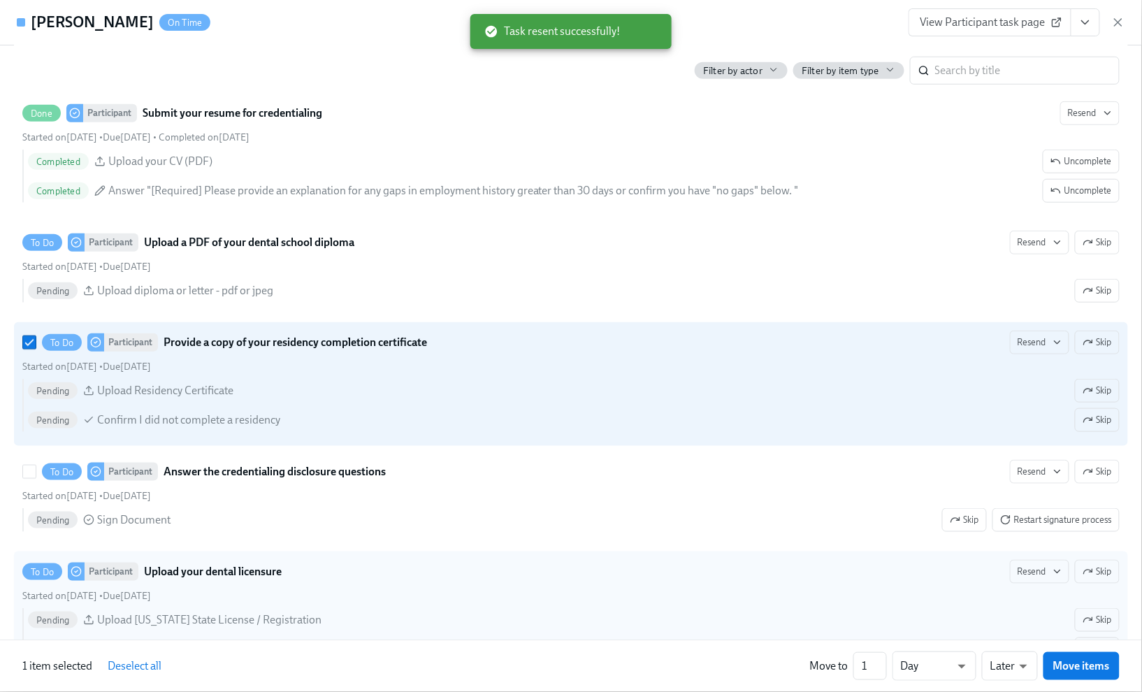
scroll to position [2174, 0]
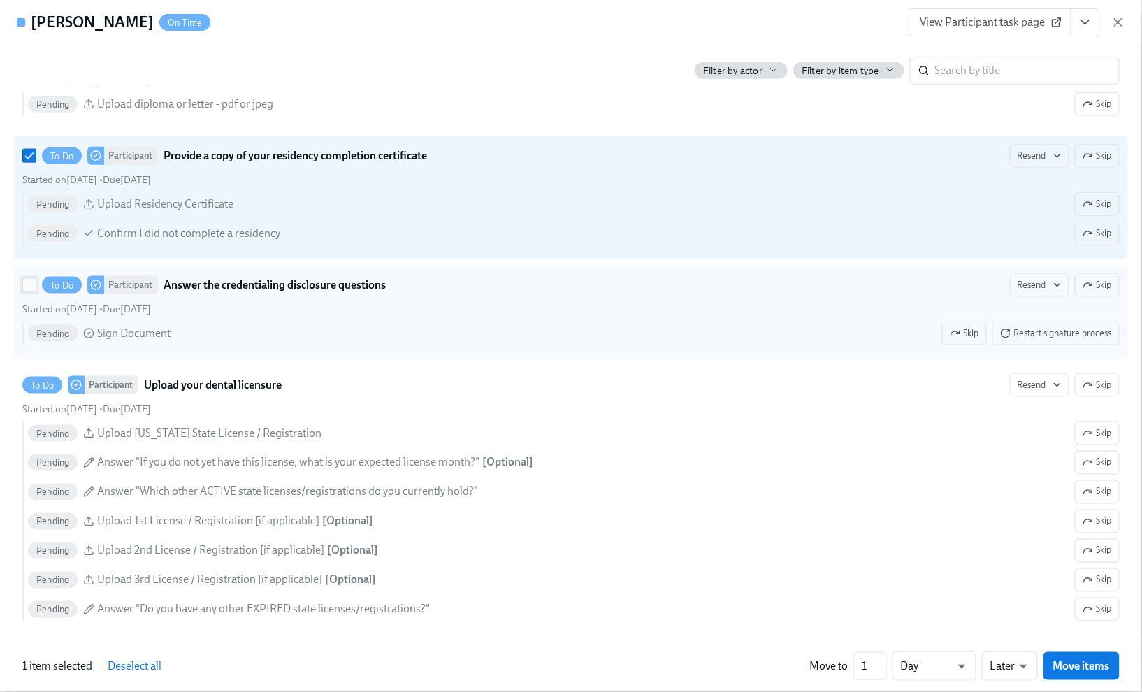
click at [29, 292] on input "To Do Participant Answer the credentialing disclosure questions Resend Skip Sta…" at bounding box center [29, 285] width 13 height 13
checkbox input "true"
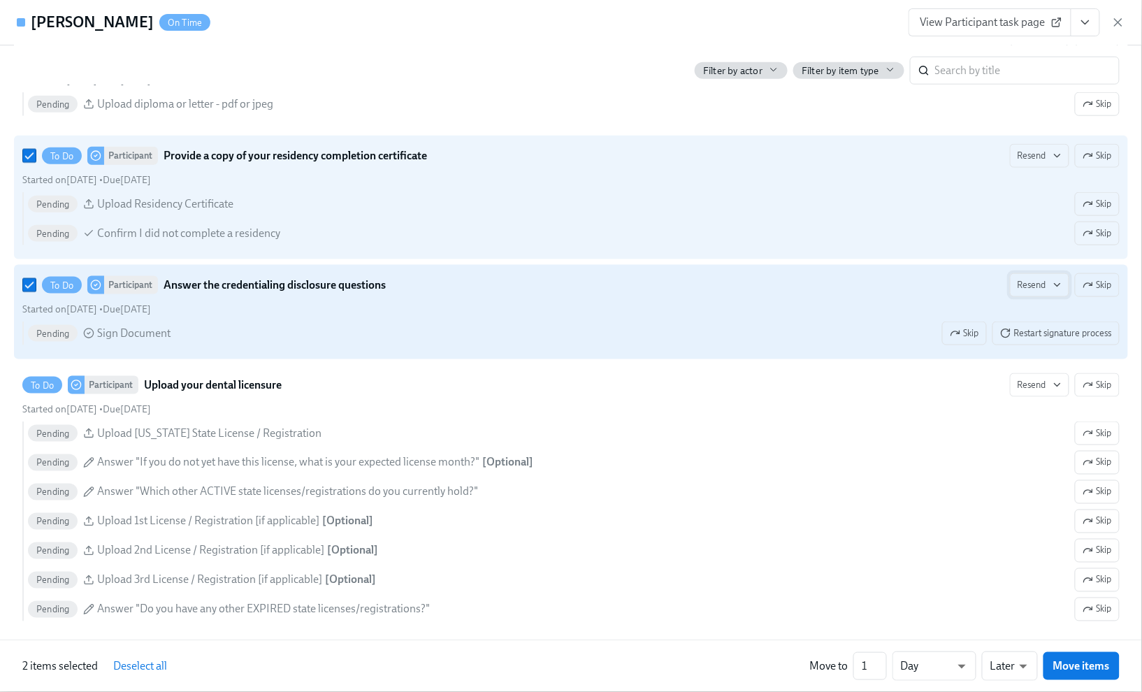
click at [1033, 292] on span "Resend" at bounding box center [1040, 285] width 44 height 14
click at [1036, 350] on div "Personal Email" at bounding box center [1051, 350] width 90 height 17
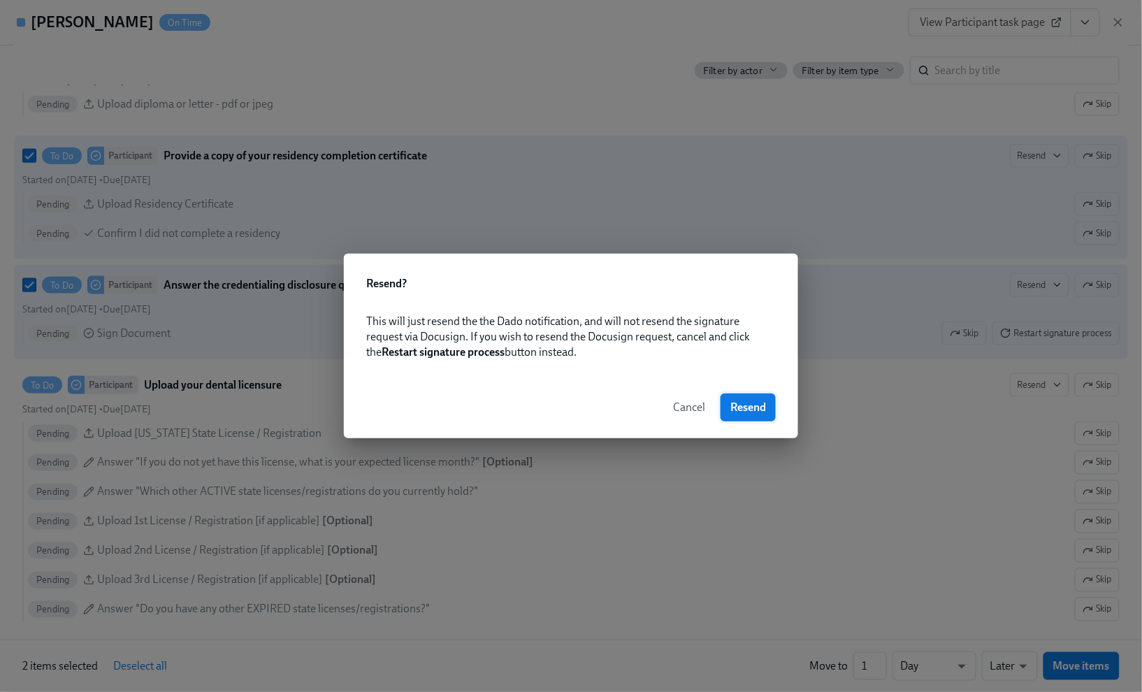
click at [747, 407] on span "Resend" at bounding box center [749, 408] width 36 height 14
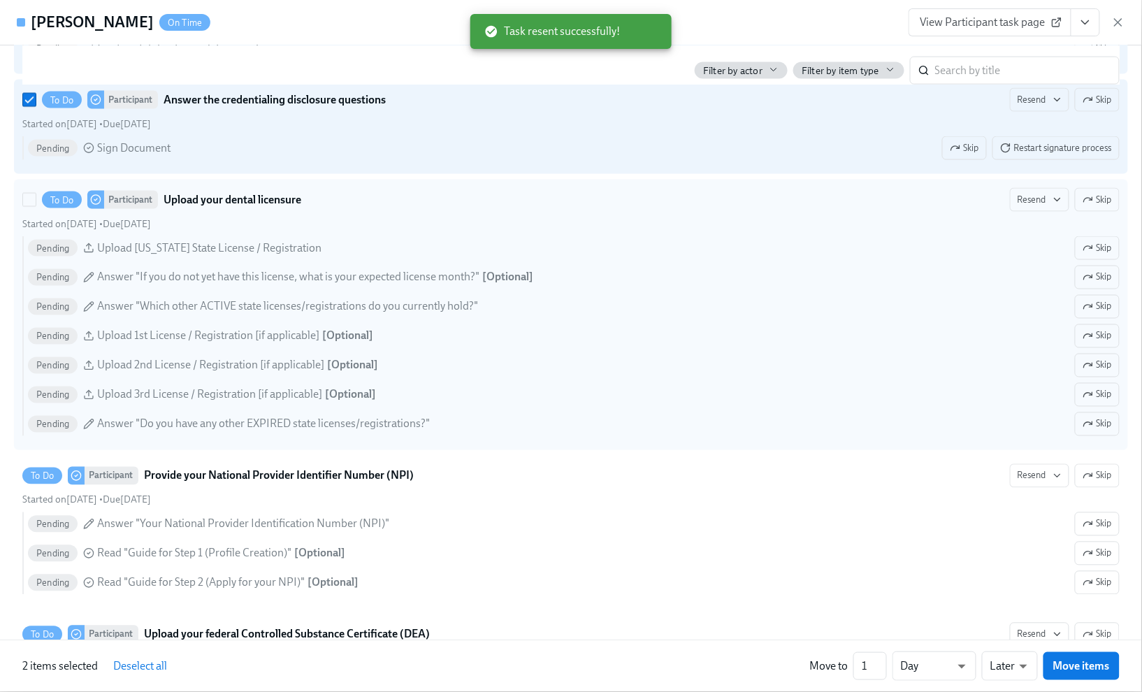
scroll to position [2360, 0]
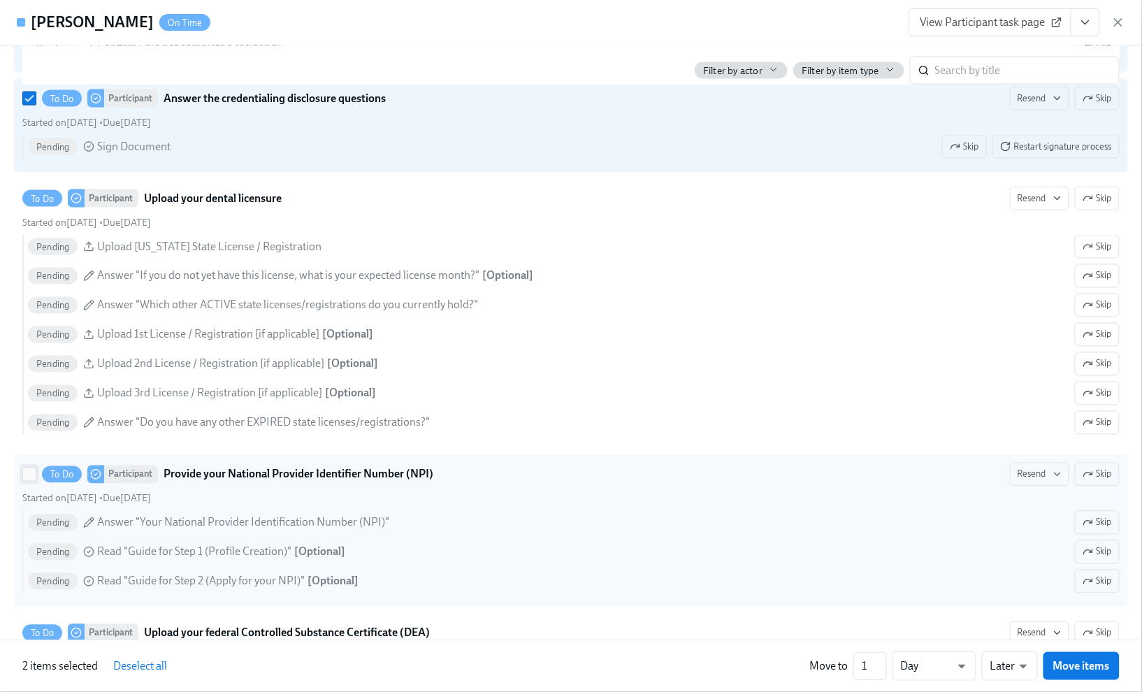
click at [34, 481] on input "To Do Participant Provide your National Provider Identifier Number (NPI) Resend…" at bounding box center [29, 474] width 13 height 13
checkbox input "true"
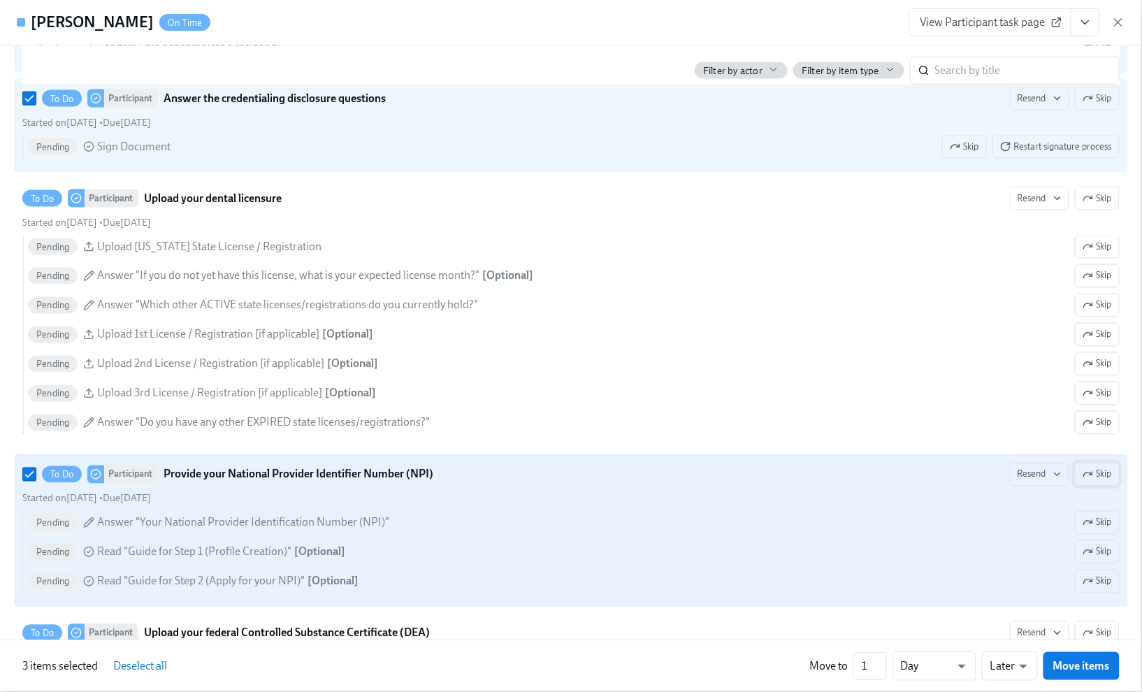
click at [1096, 482] on span "Skip" at bounding box center [1097, 475] width 29 height 14
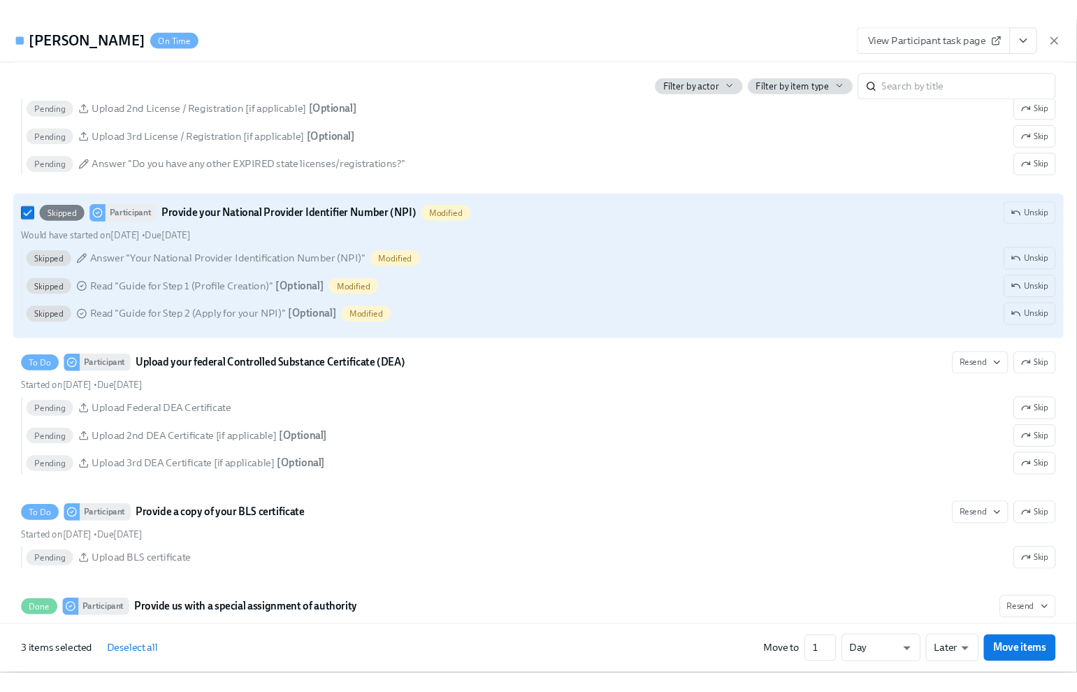
scroll to position [2640, 0]
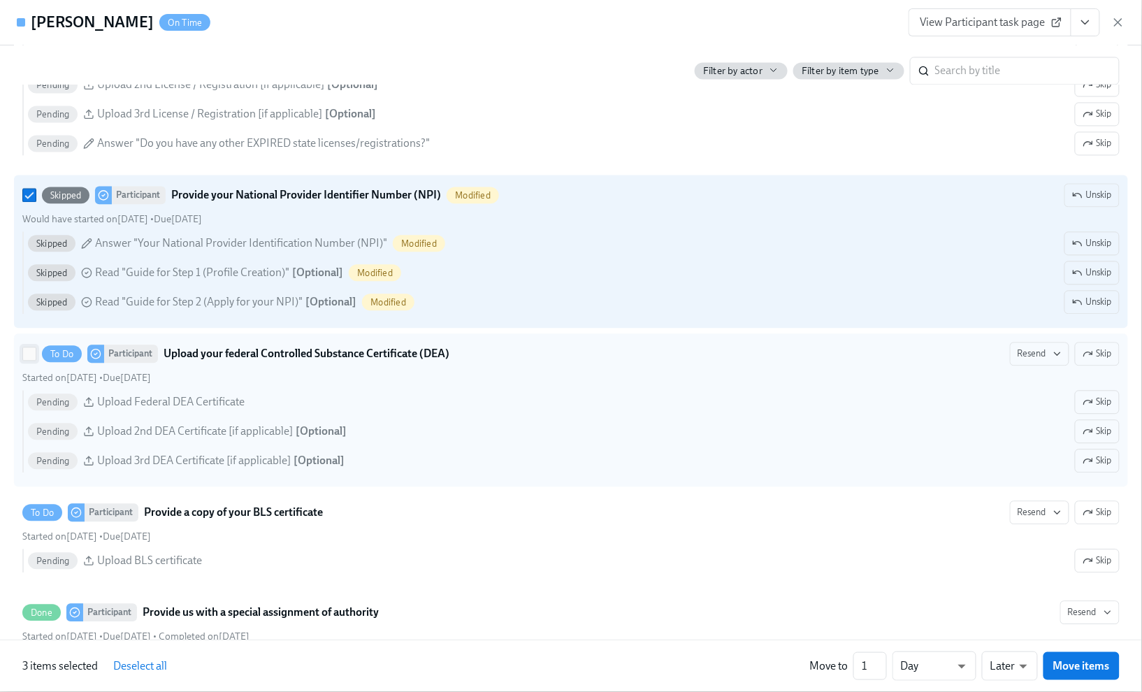
click at [31, 360] on input "To Do Participant Upload your federal Controlled Substance Certificate (DEA) Re…" at bounding box center [29, 353] width 13 height 13
checkbox input "true"
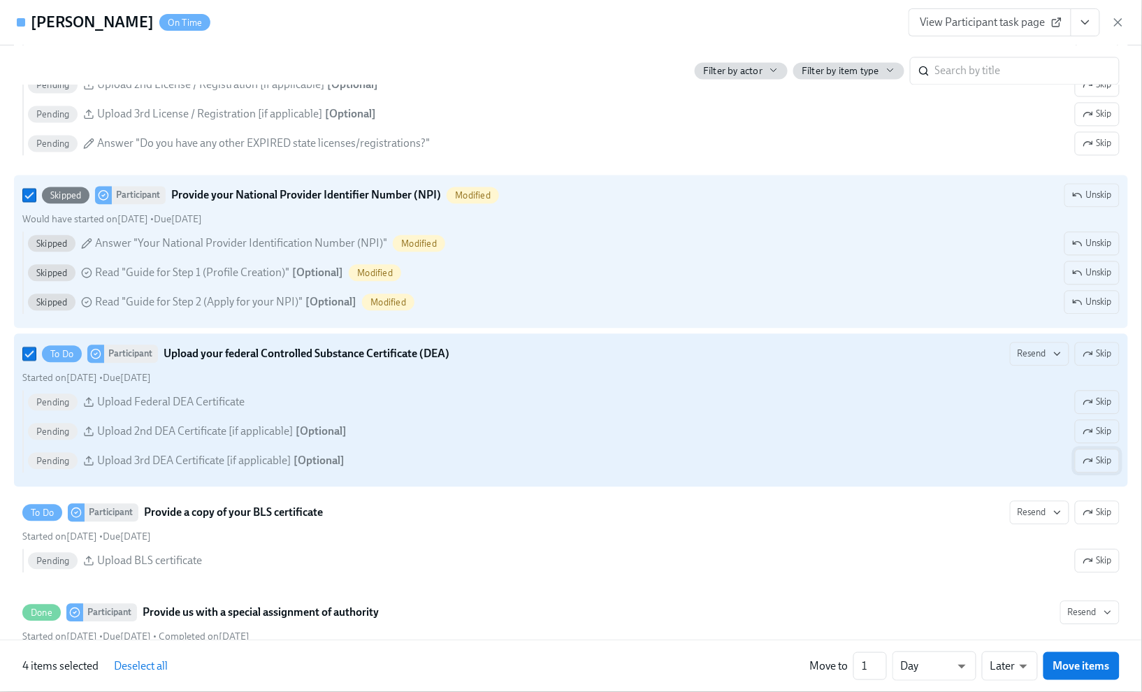
click at [1096, 473] on button "Skip" at bounding box center [1097, 461] width 45 height 24
click at [1018, 361] on span "Resend" at bounding box center [1040, 354] width 44 height 14
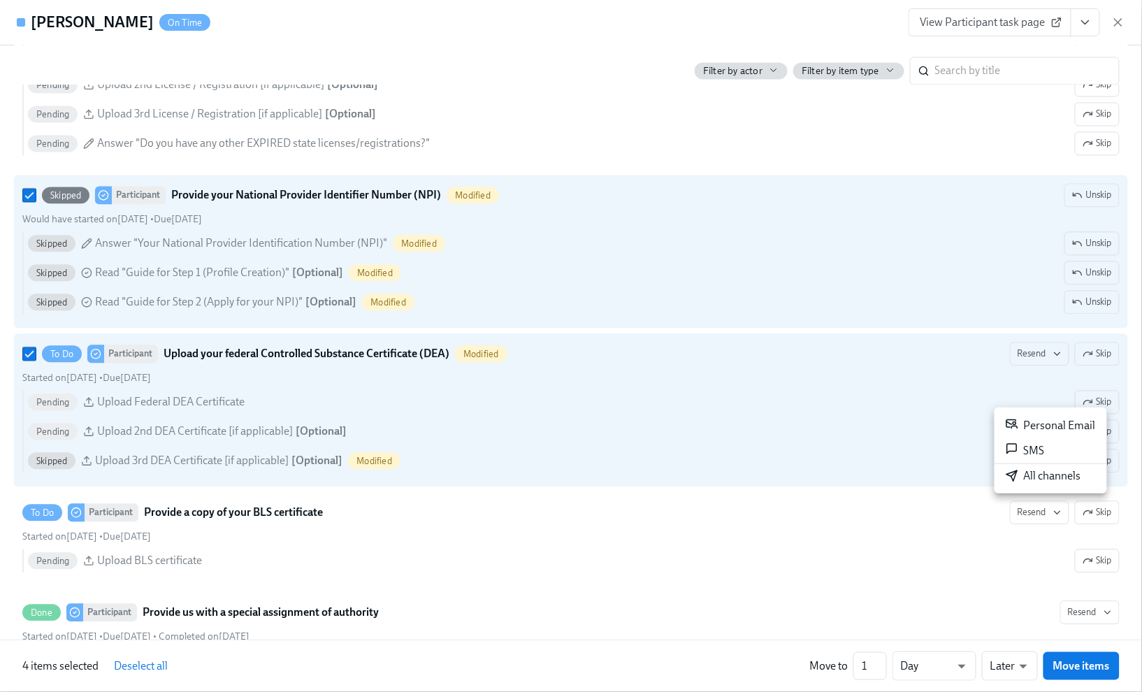
click at [1046, 422] on div "Personal Email" at bounding box center [1051, 425] width 90 height 17
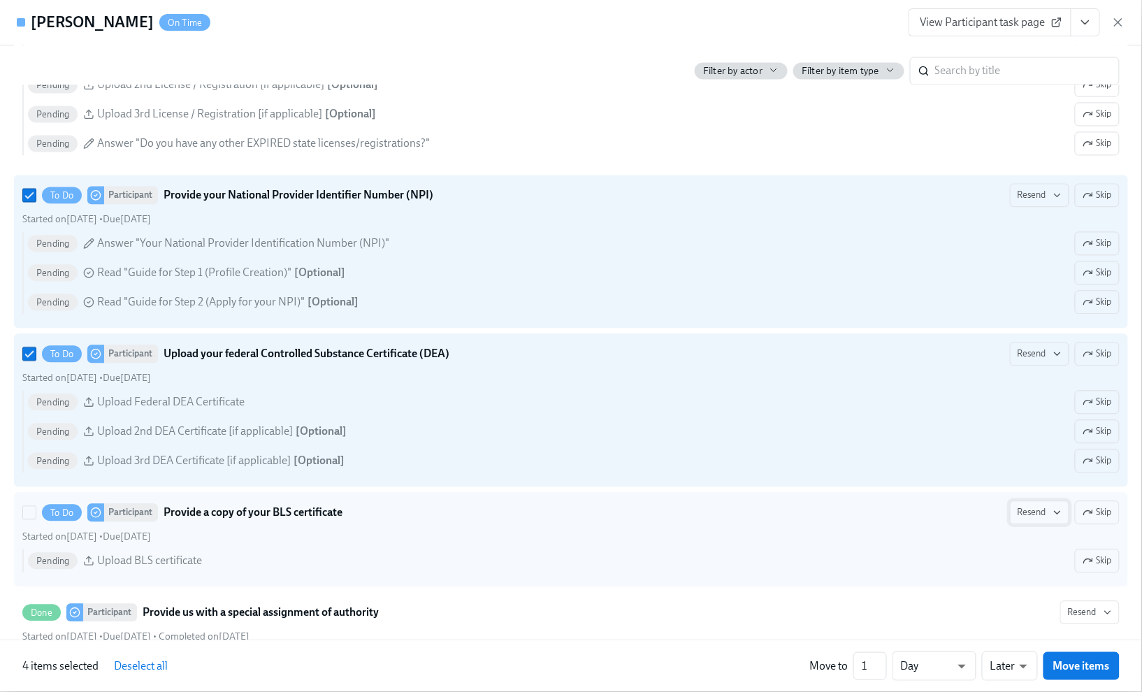
click at [1026, 519] on span "Resend" at bounding box center [1040, 512] width 44 height 14
